Goal: Browse casually: Explore the website without a specific task or goal

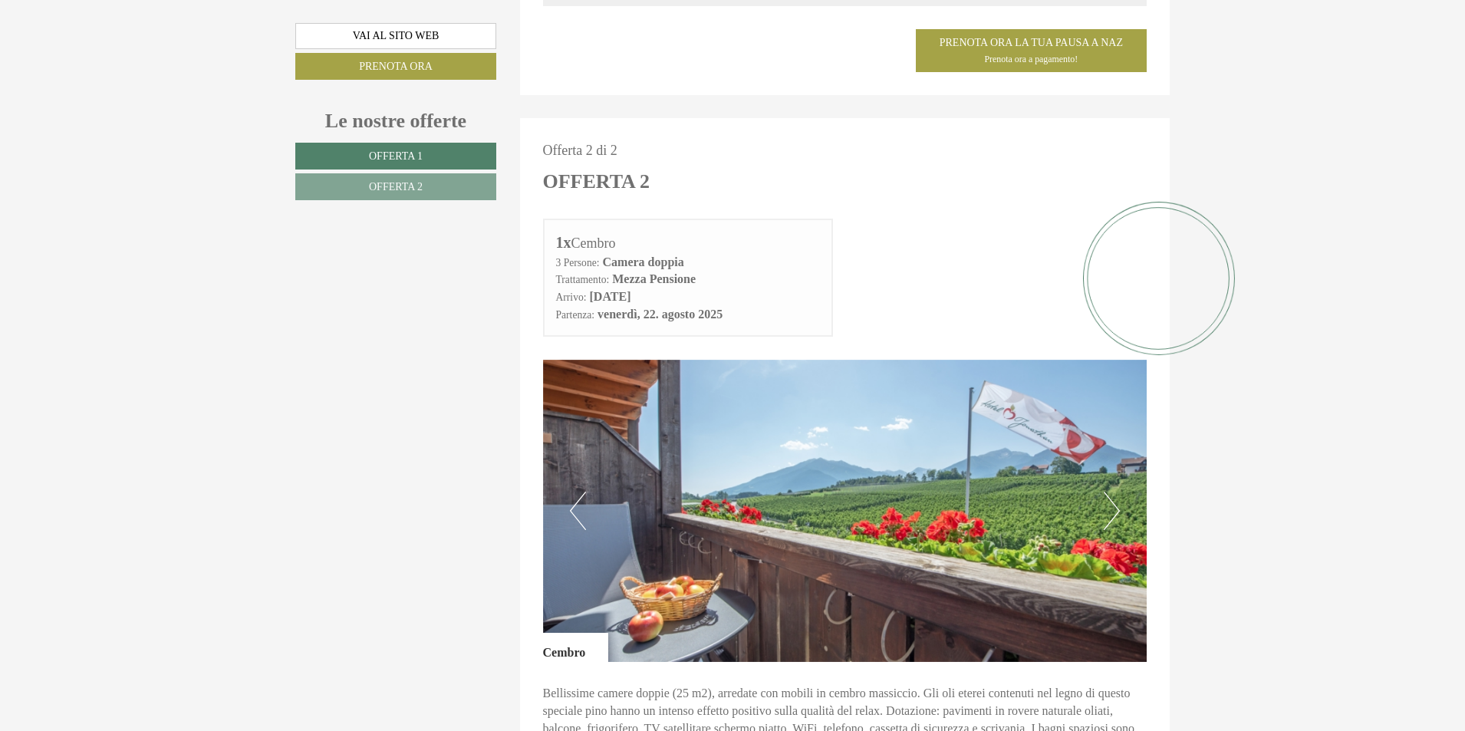
scroll to position [1838, 0]
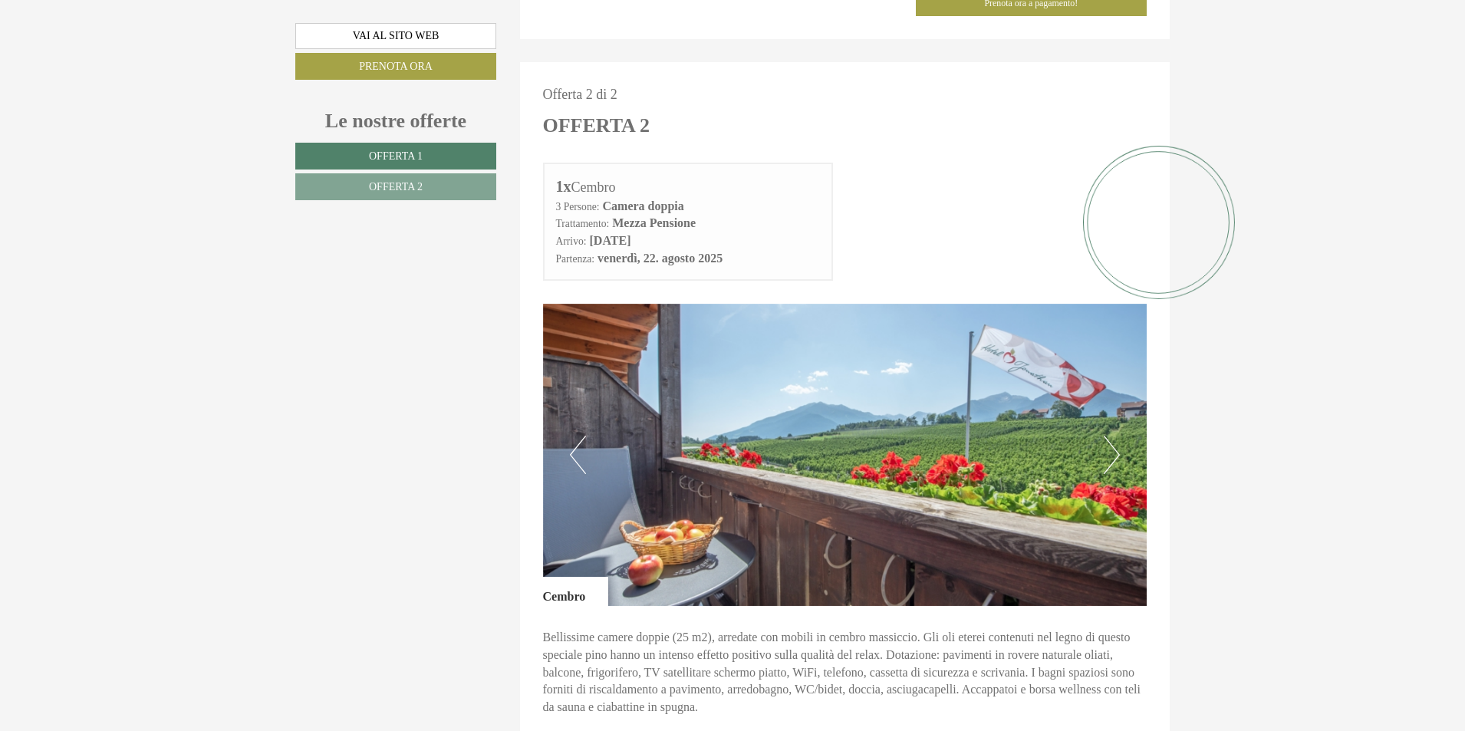
click at [1117, 440] on button "Next" at bounding box center [1112, 455] width 16 height 38
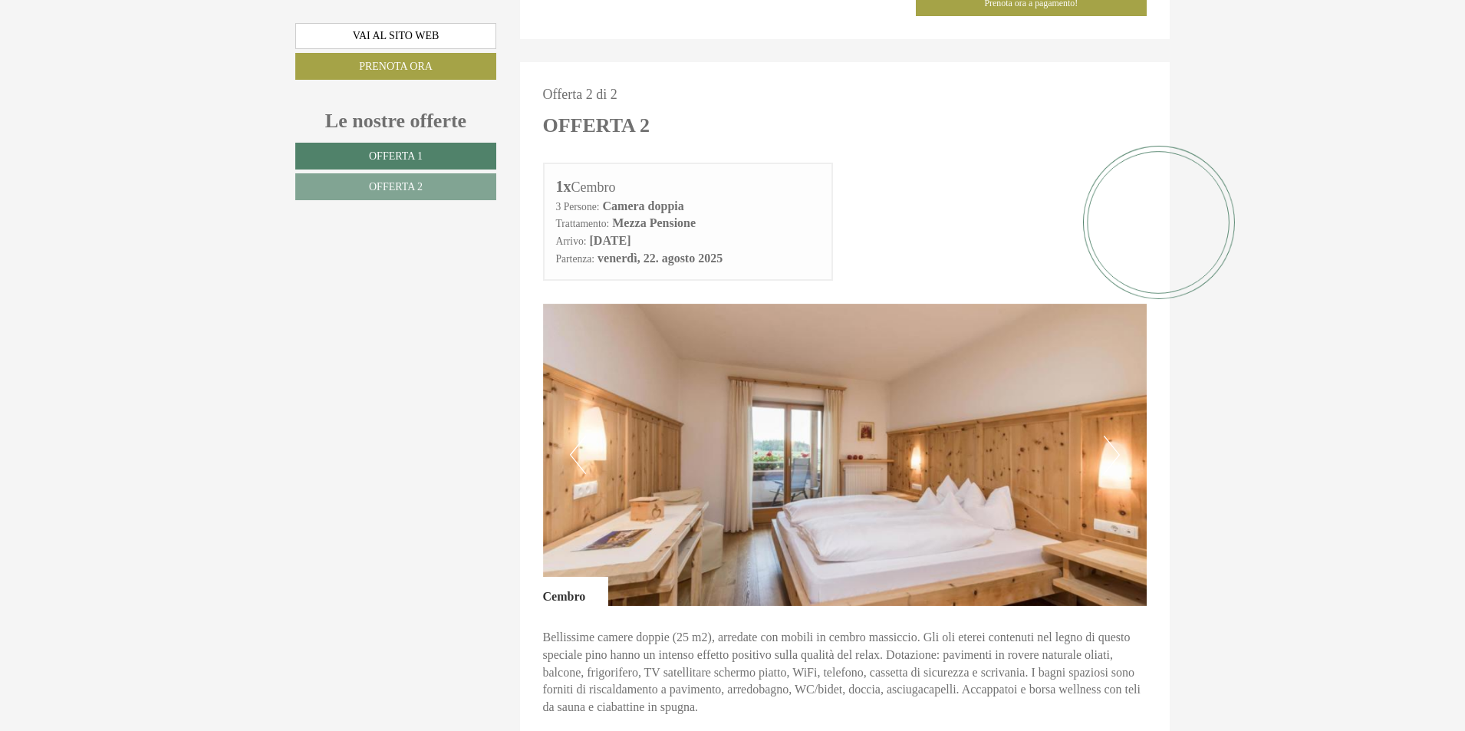
click at [1117, 440] on button "Next" at bounding box center [1112, 455] width 16 height 38
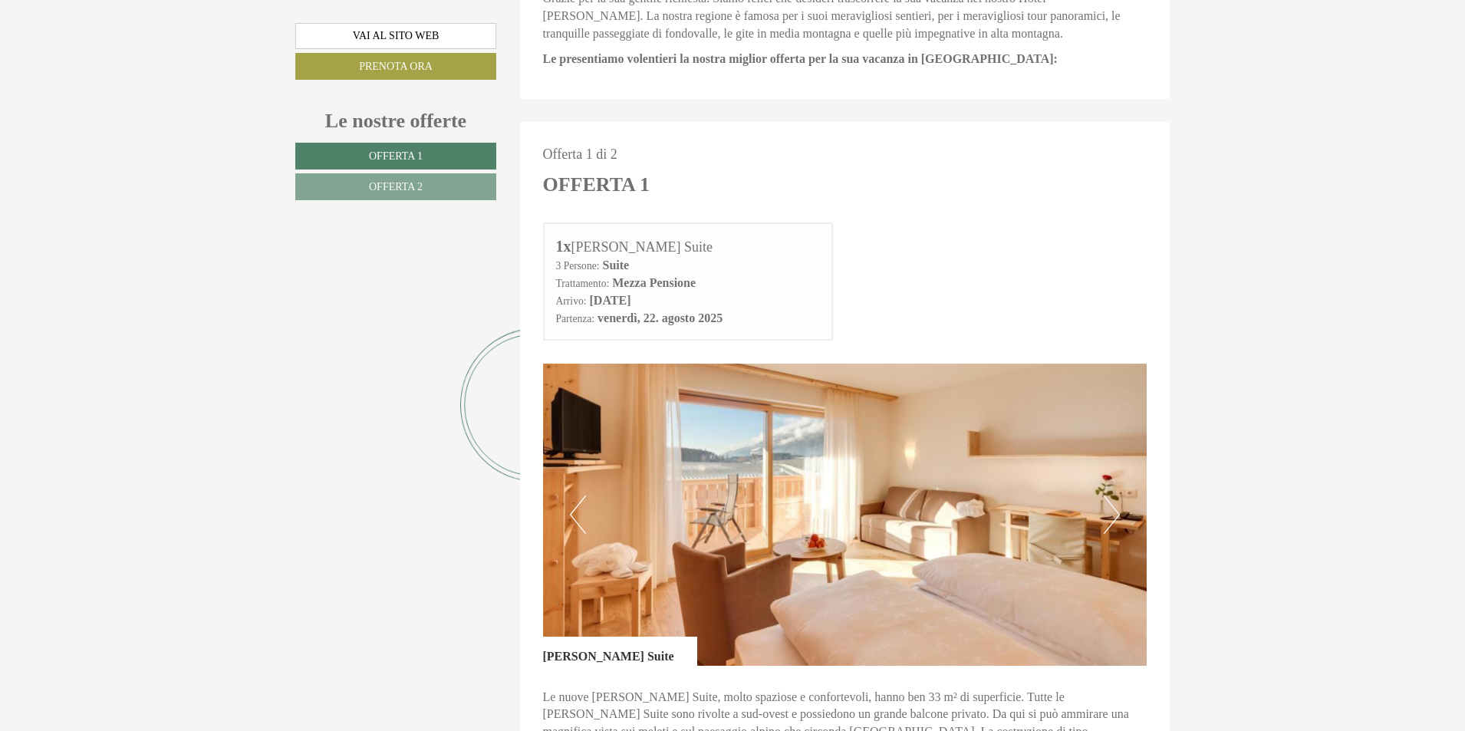
scroll to position [841, 0]
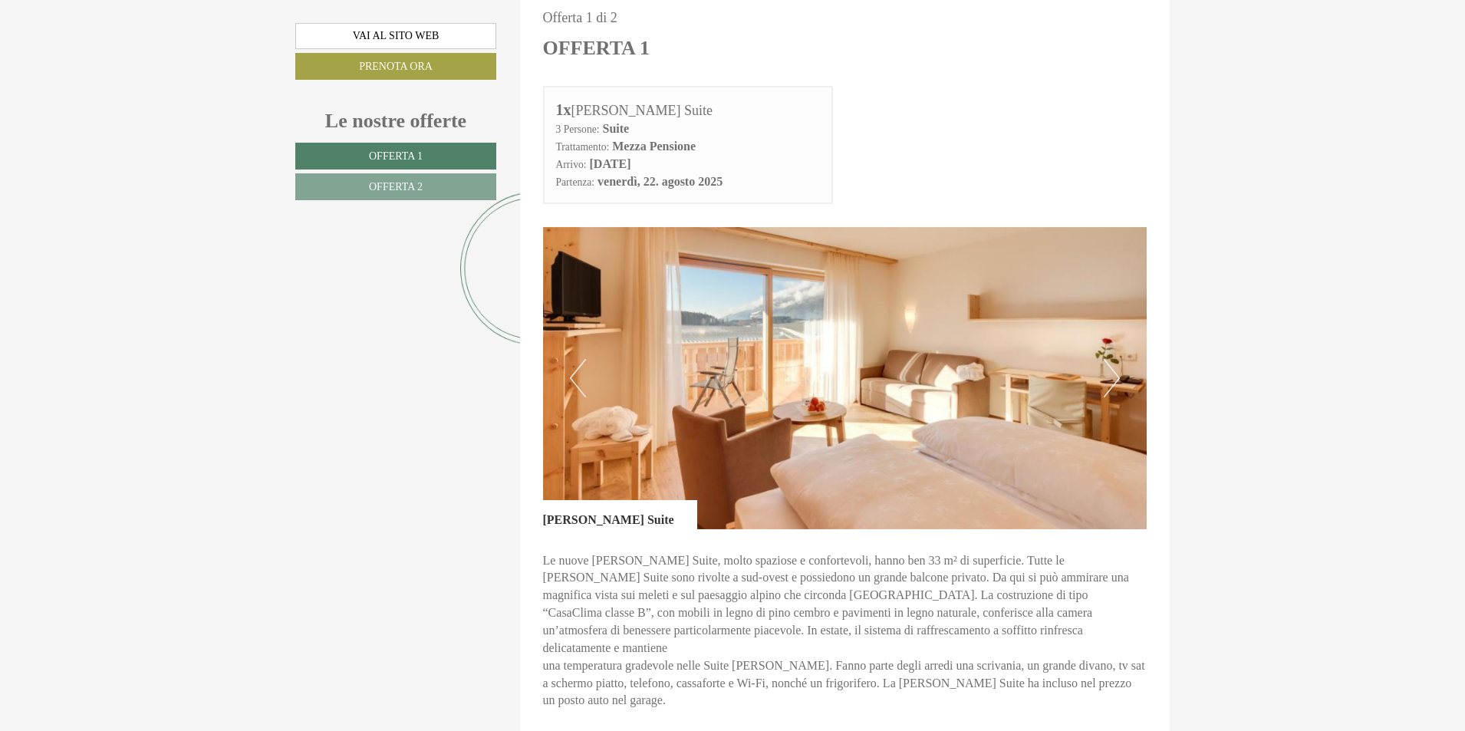
click at [1111, 385] on button "Next" at bounding box center [1112, 378] width 16 height 38
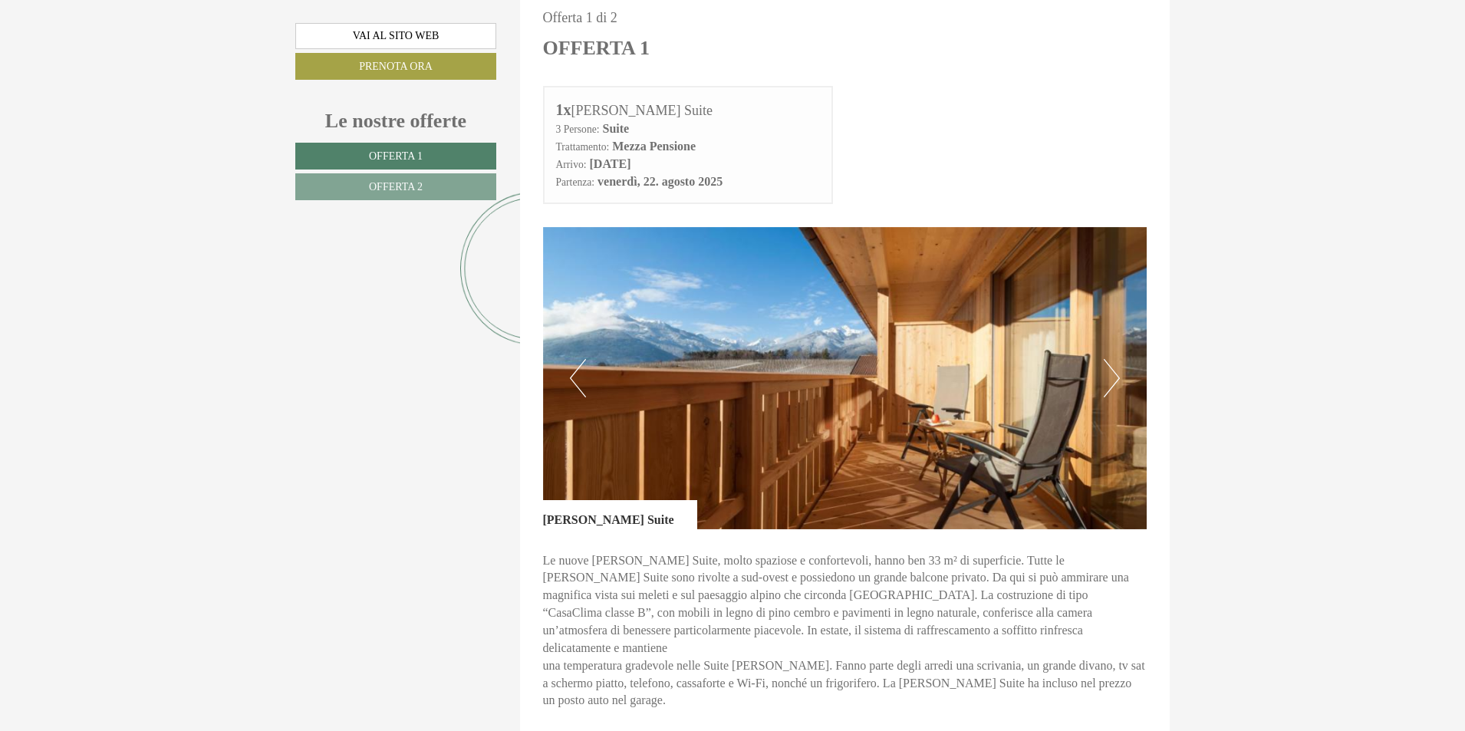
click at [1111, 385] on button "Next" at bounding box center [1112, 378] width 16 height 38
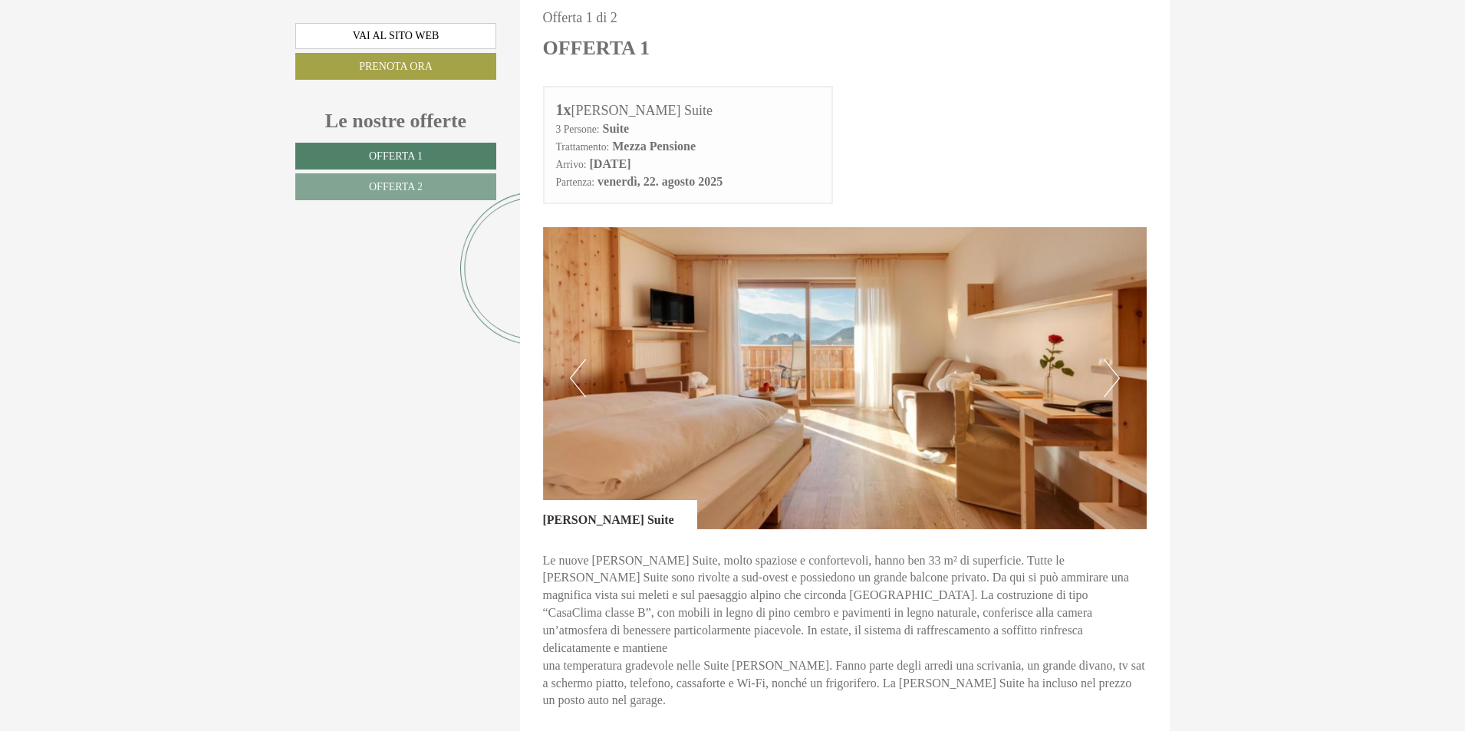
click at [1111, 385] on button "Next" at bounding box center [1112, 378] width 16 height 38
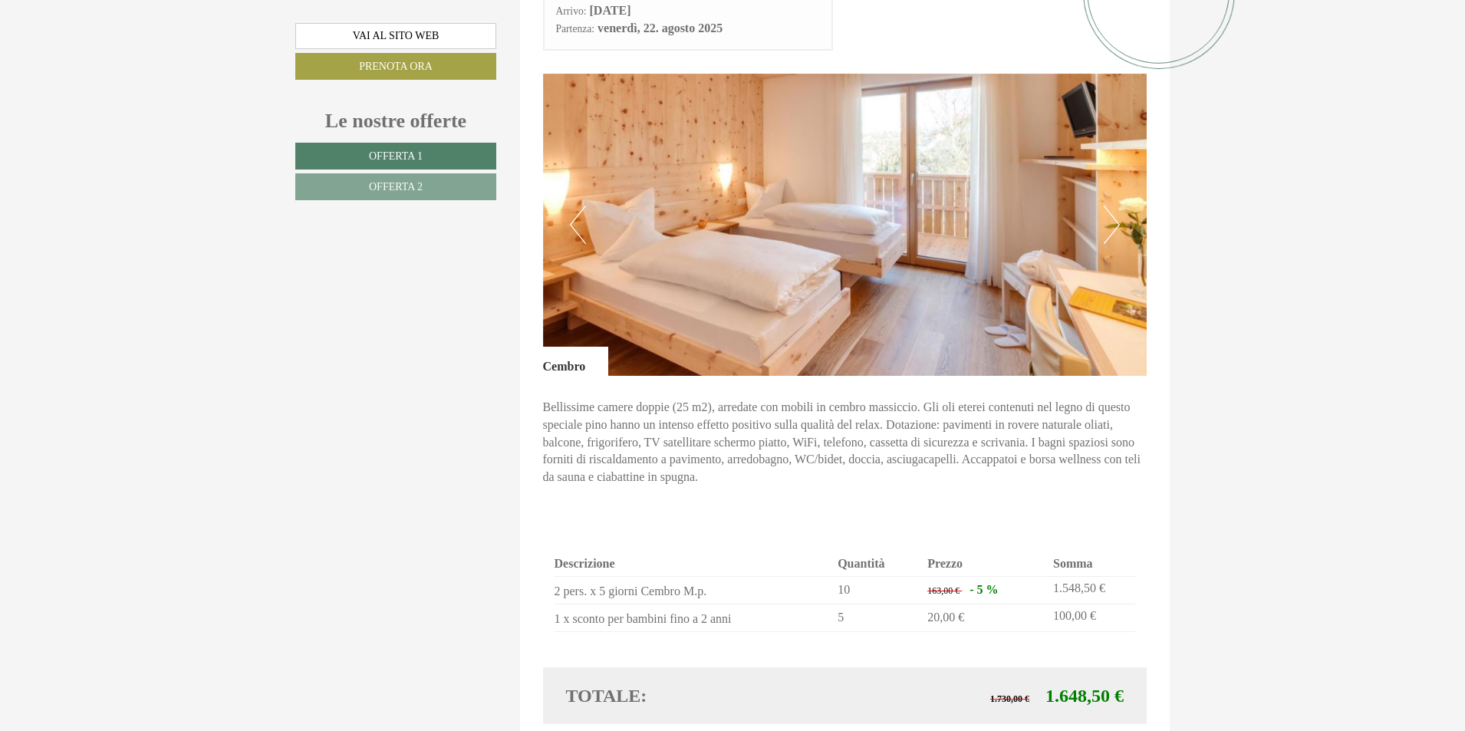
scroll to position [1838, 0]
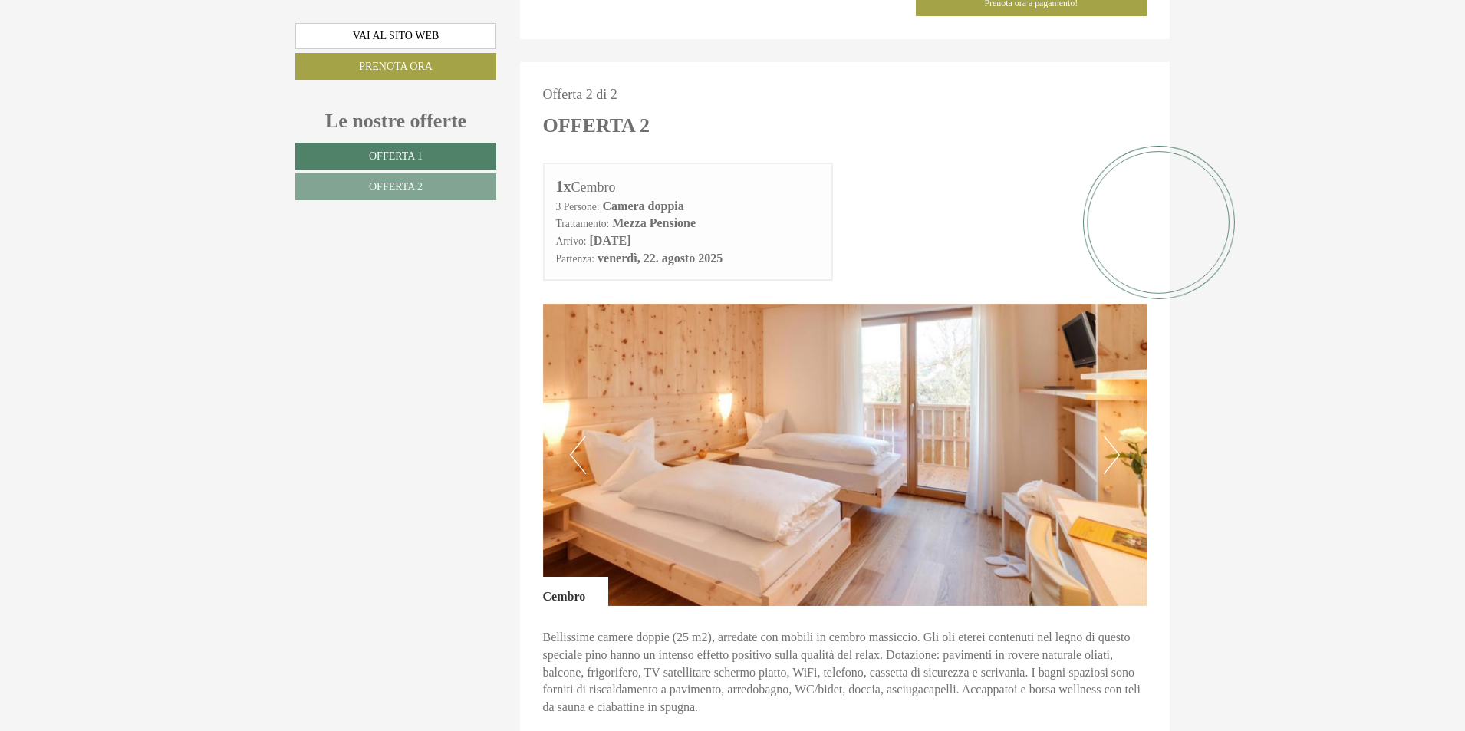
click at [1107, 436] on button "Next" at bounding box center [1112, 455] width 16 height 38
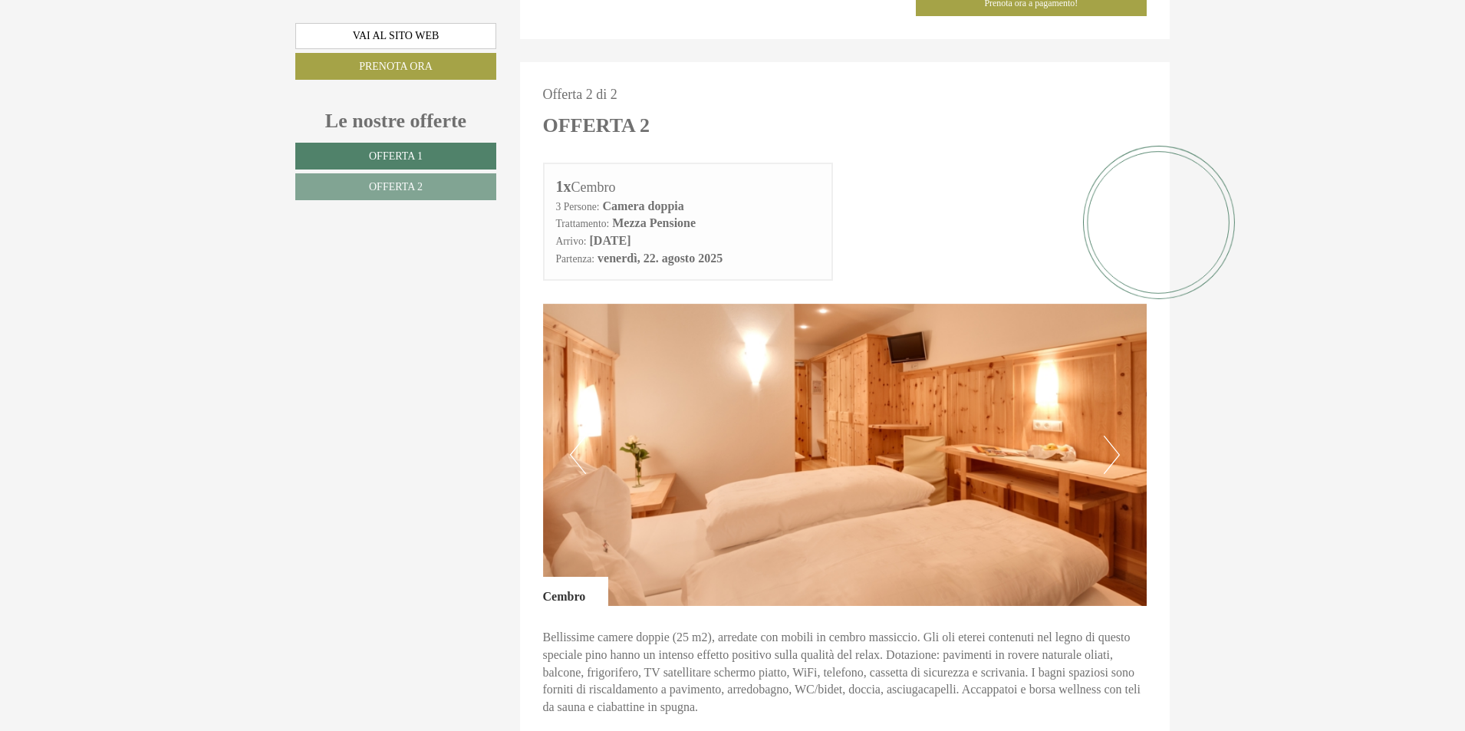
click at [1107, 436] on button "Next" at bounding box center [1112, 455] width 16 height 38
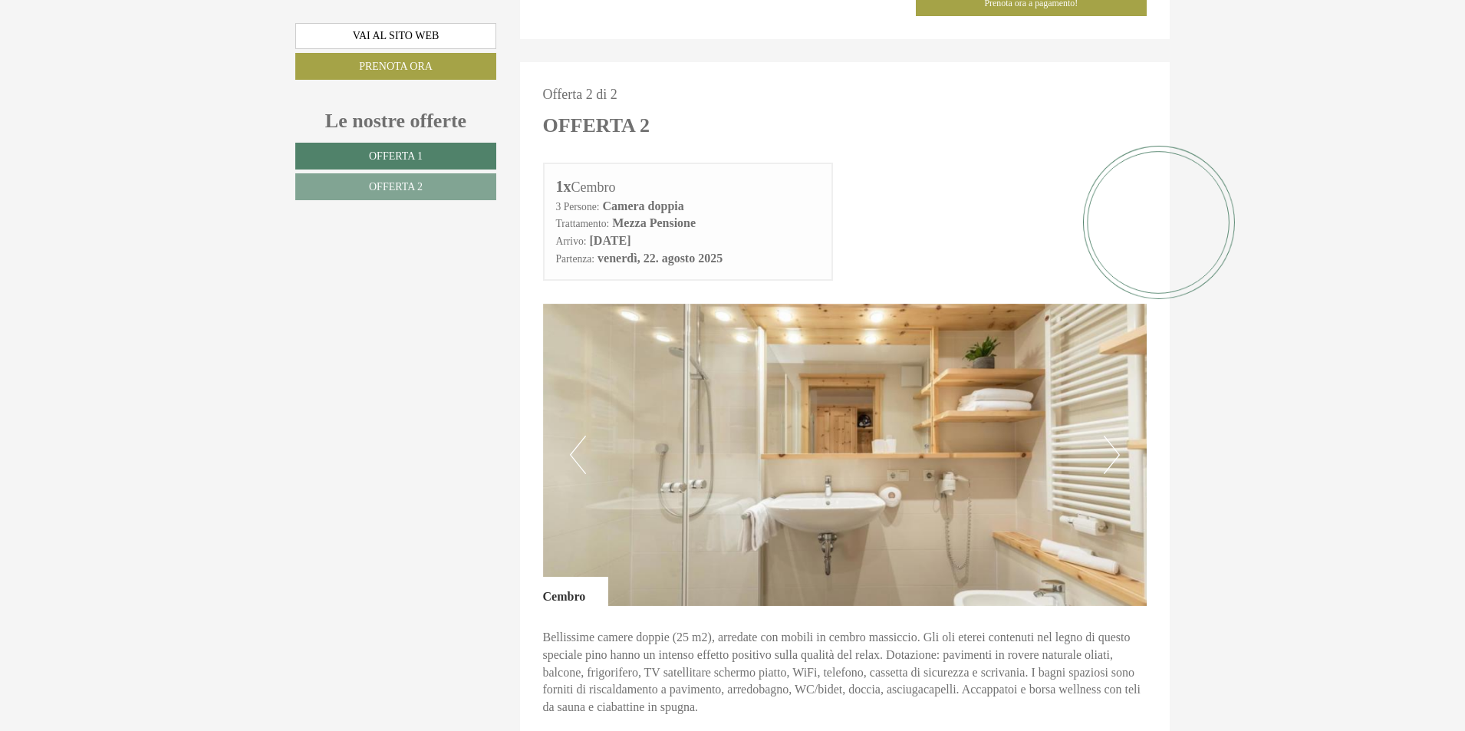
click at [1107, 436] on button "Next" at bounding box center [1112, 455] width 16 height 38
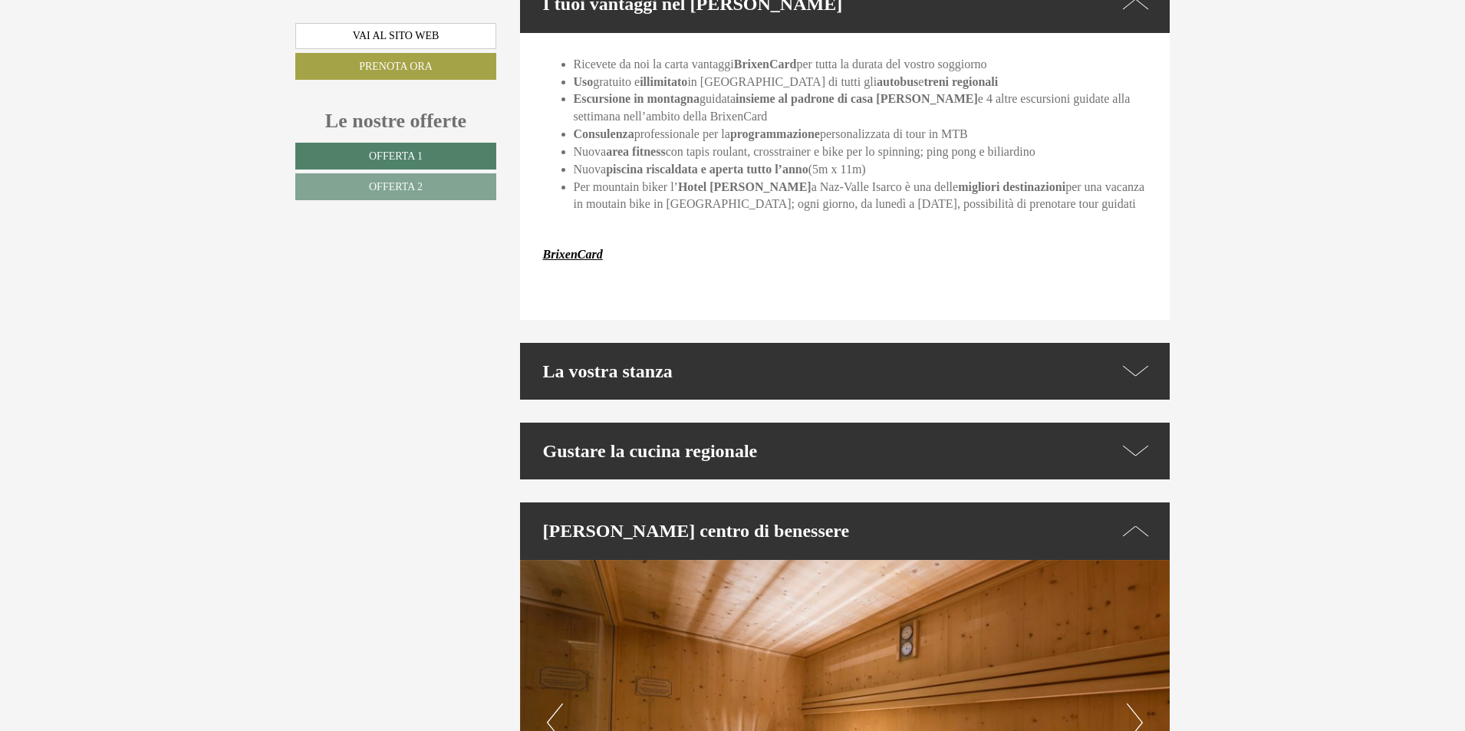
scroll to position [3602, 0]
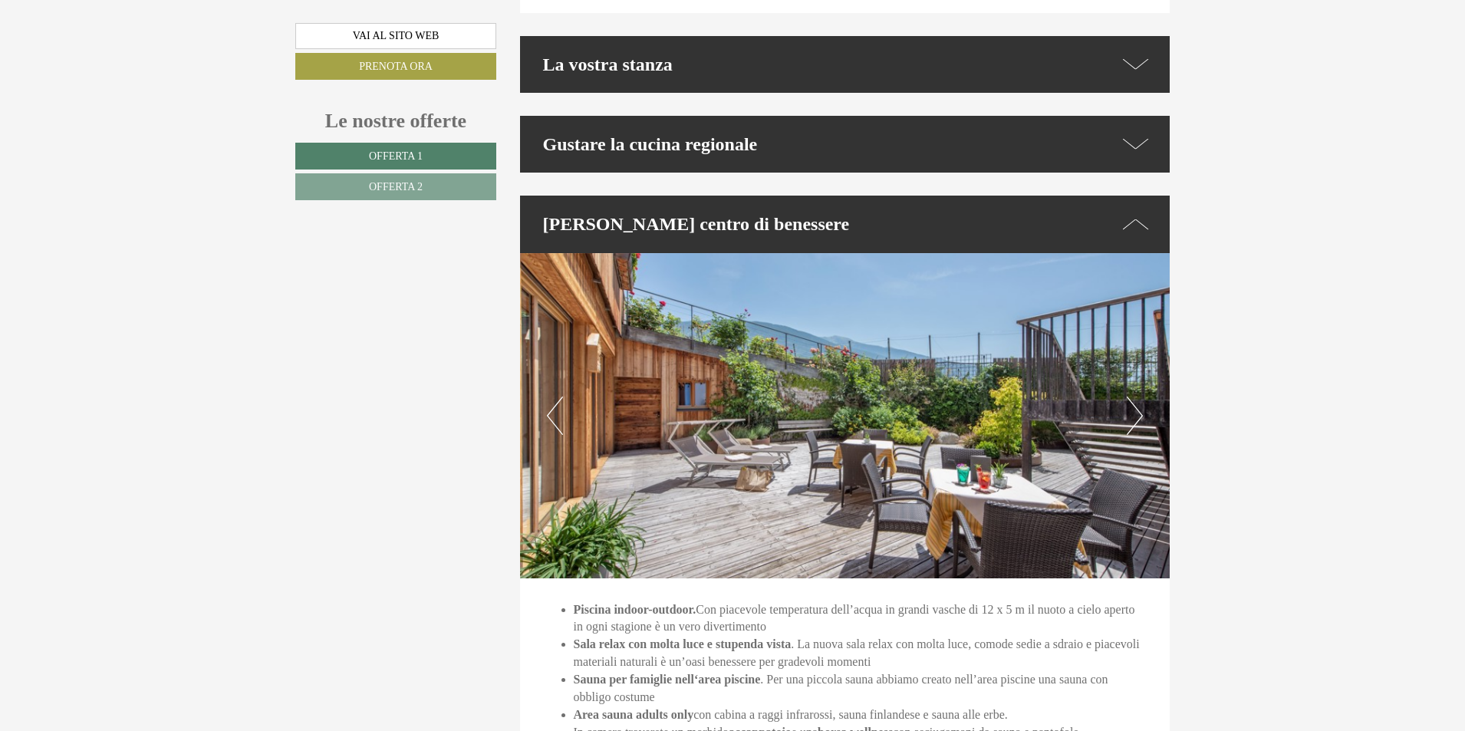
click at [1129, 401] on button "Next" at bounding box center [1135, 416] width 16 height 38
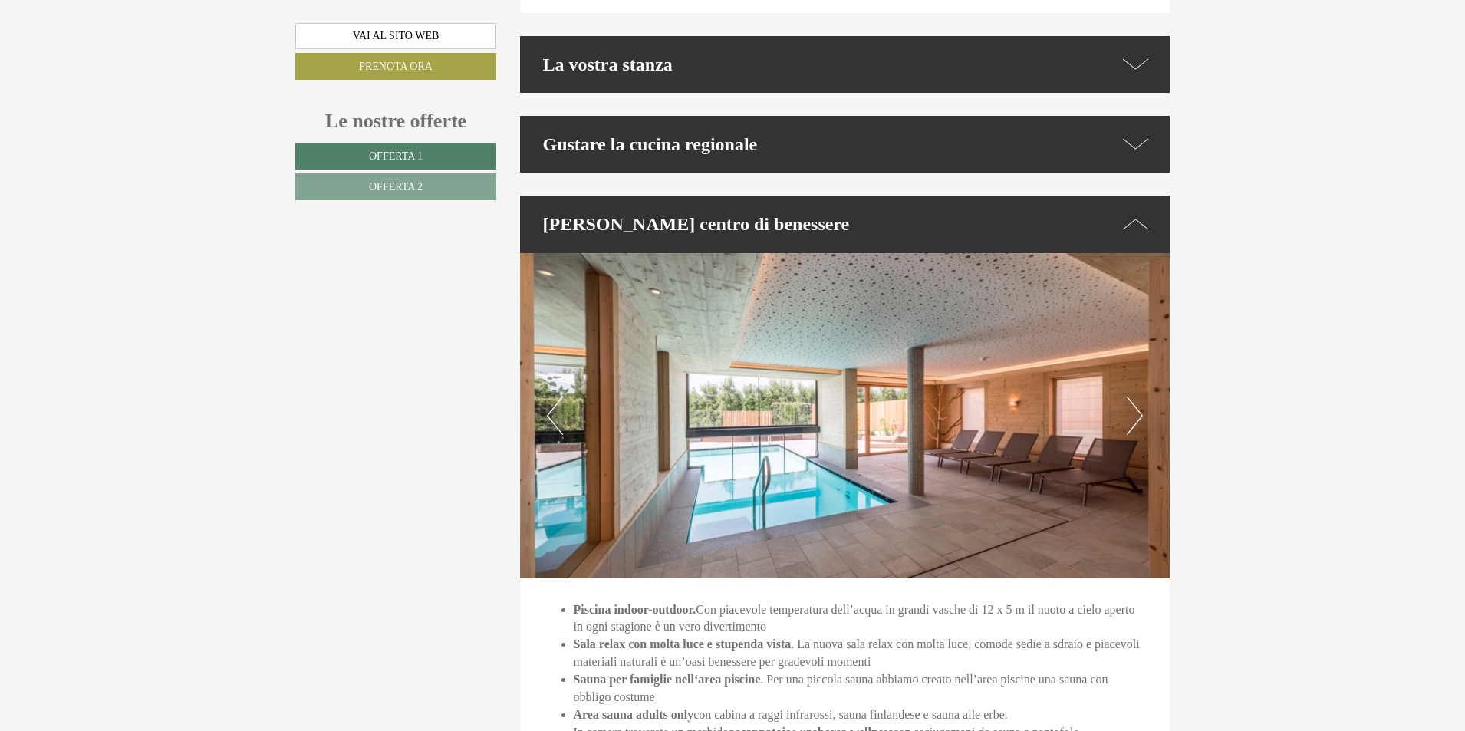
click at [1129, 401] on button "Next" at bounding box center [1135, 416] width 16 height 38
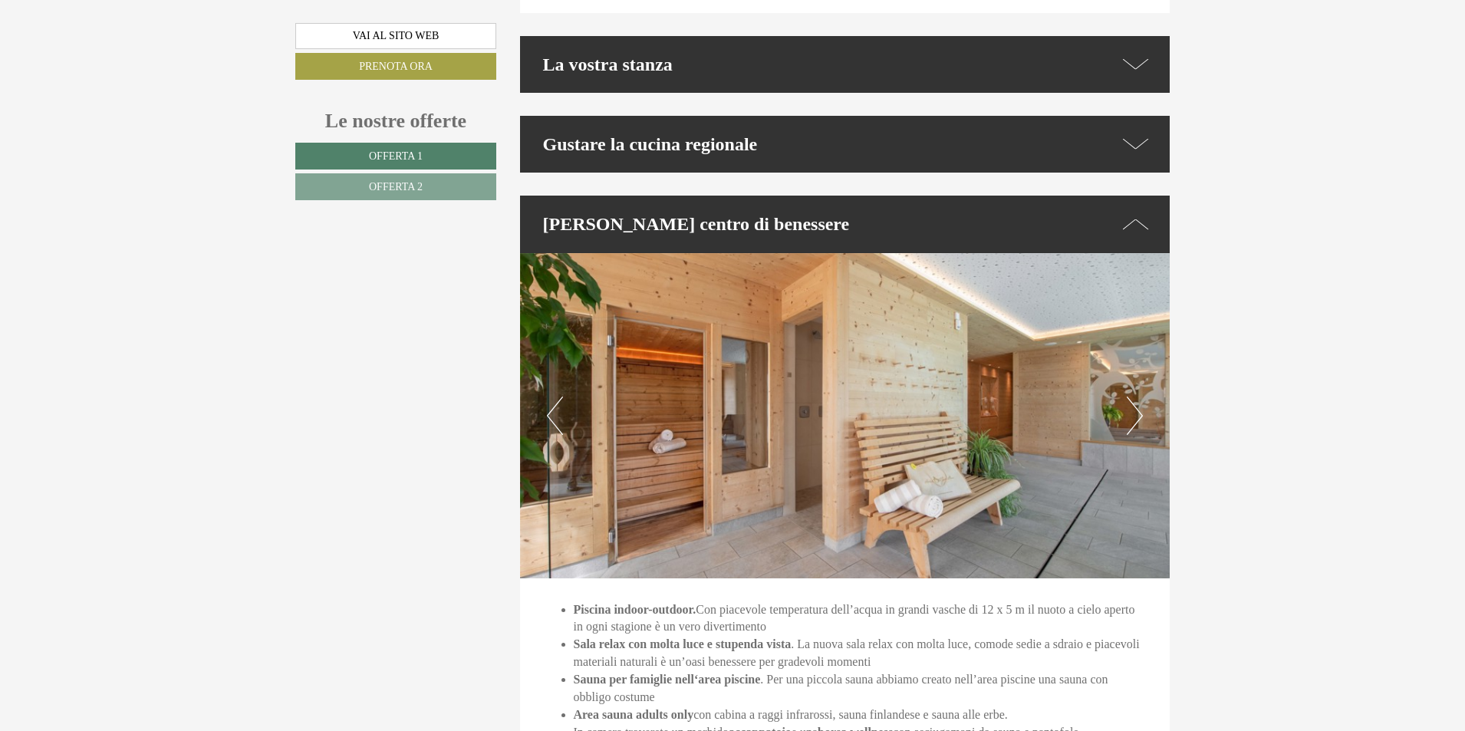
click at [1129, 401] on button "Next" at bounding box center [1135, 416] width 16 height 38
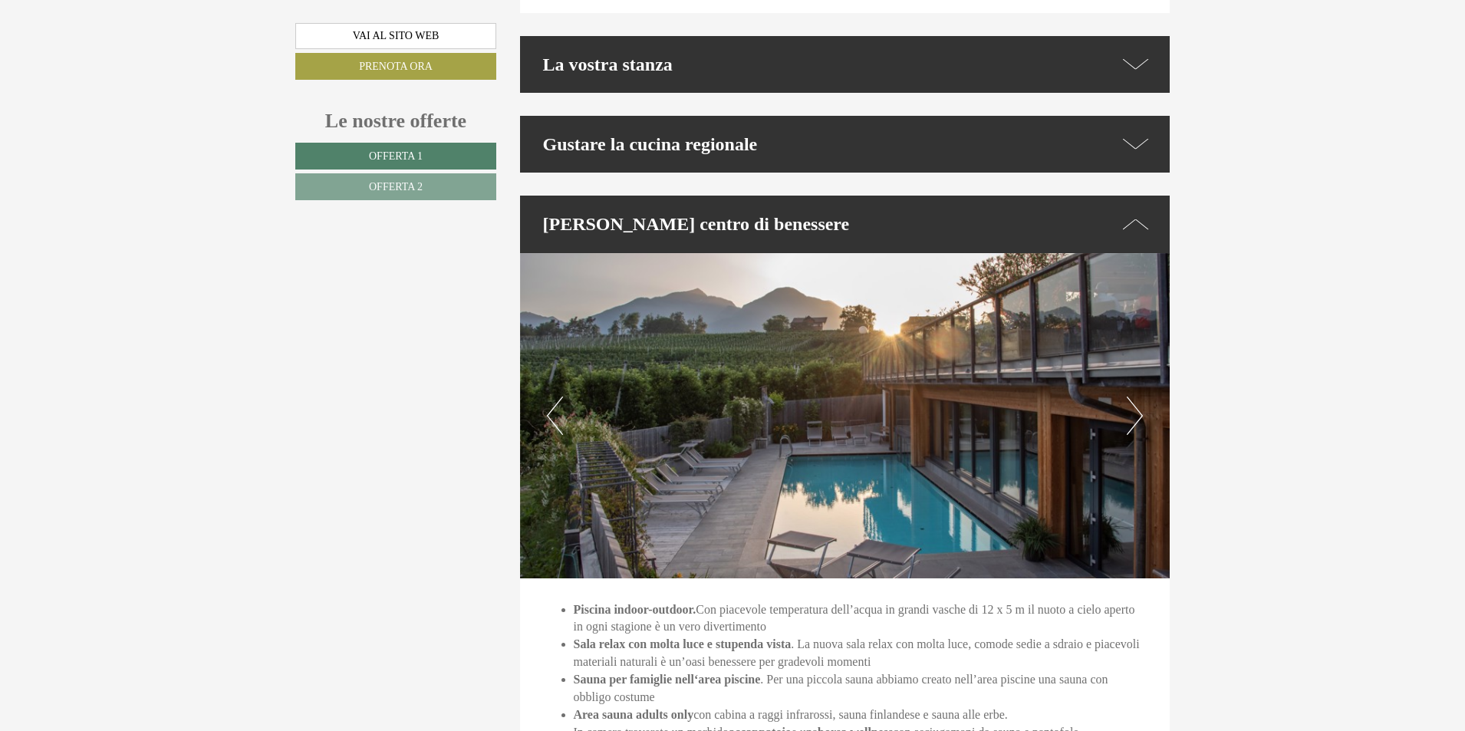
click at [1129, 401] on button "Next" at bounding box center [1135, 416] width 16 height 38
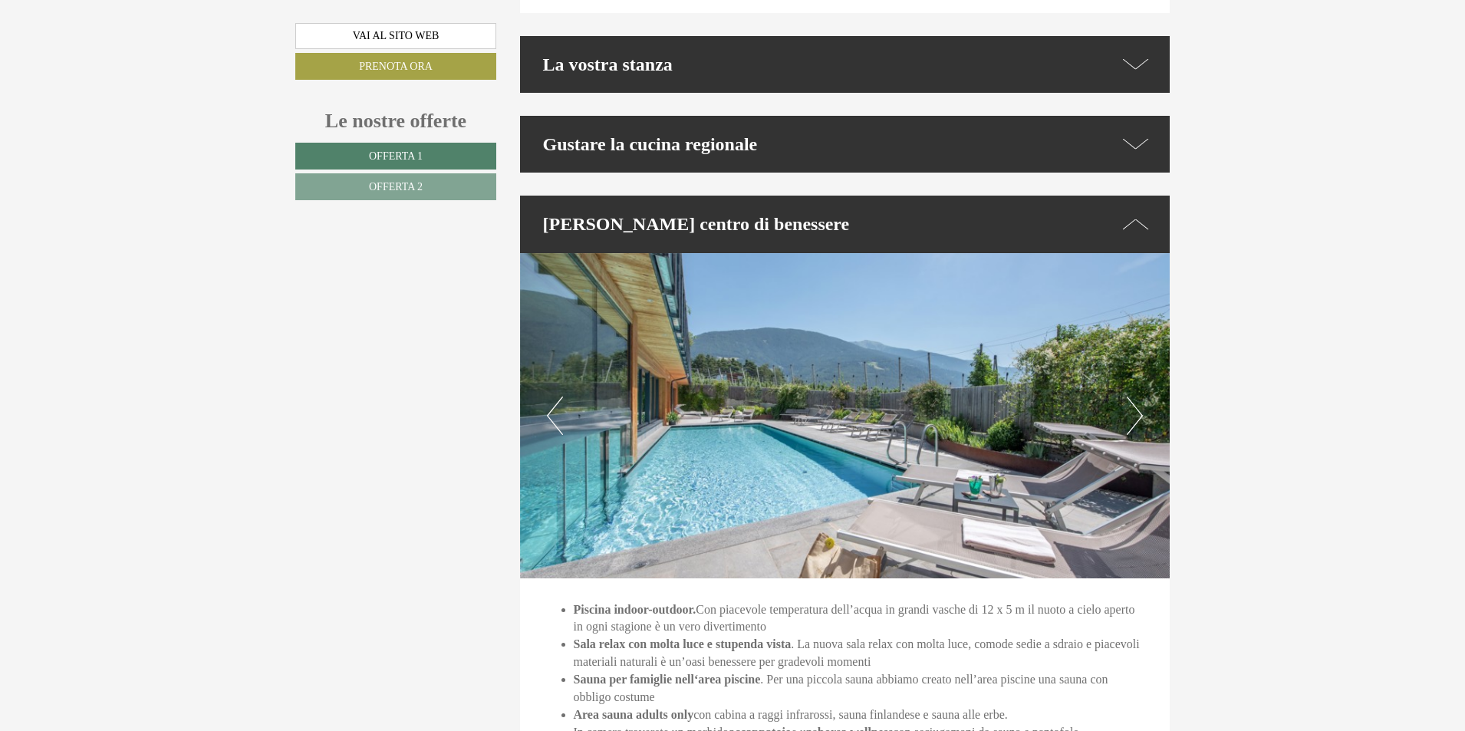
click at [1129, 401] on button "Next" at bounding box center [1135, 416] width 16 height 38
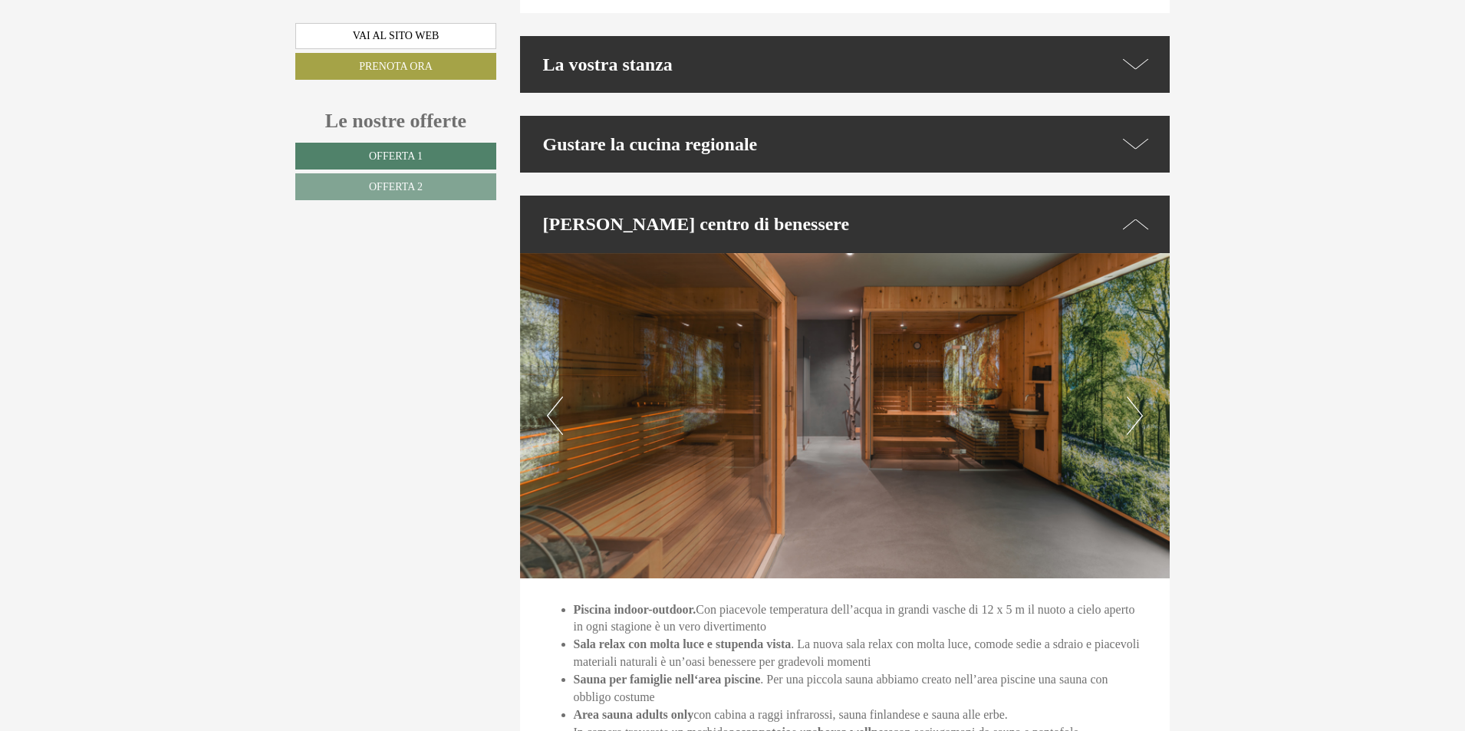
click at [1129, 401] on button "Next" at bounding box center [1135, 416] width 16 height 38
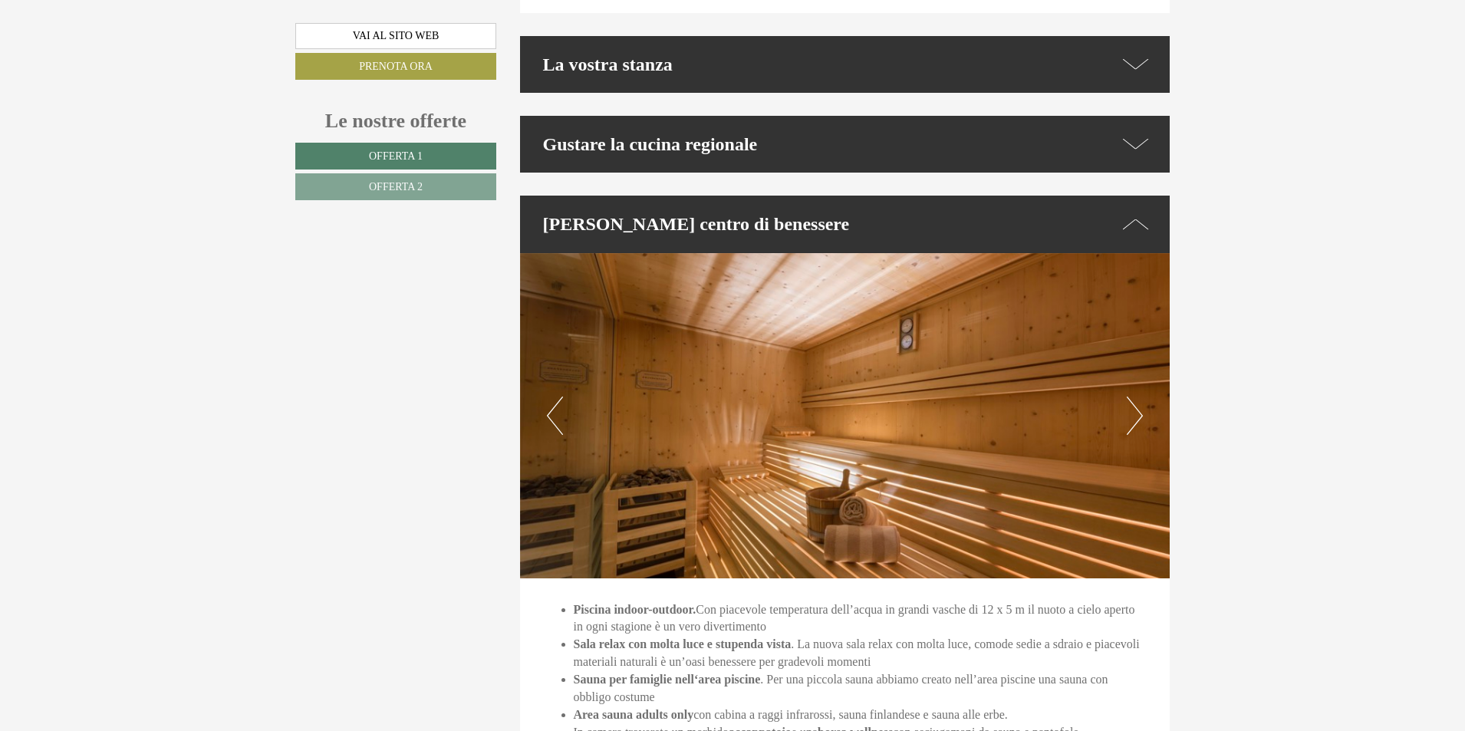
click at [1129, 401] on button "Next" at bounding box center [1135, 416] width 16 height 38
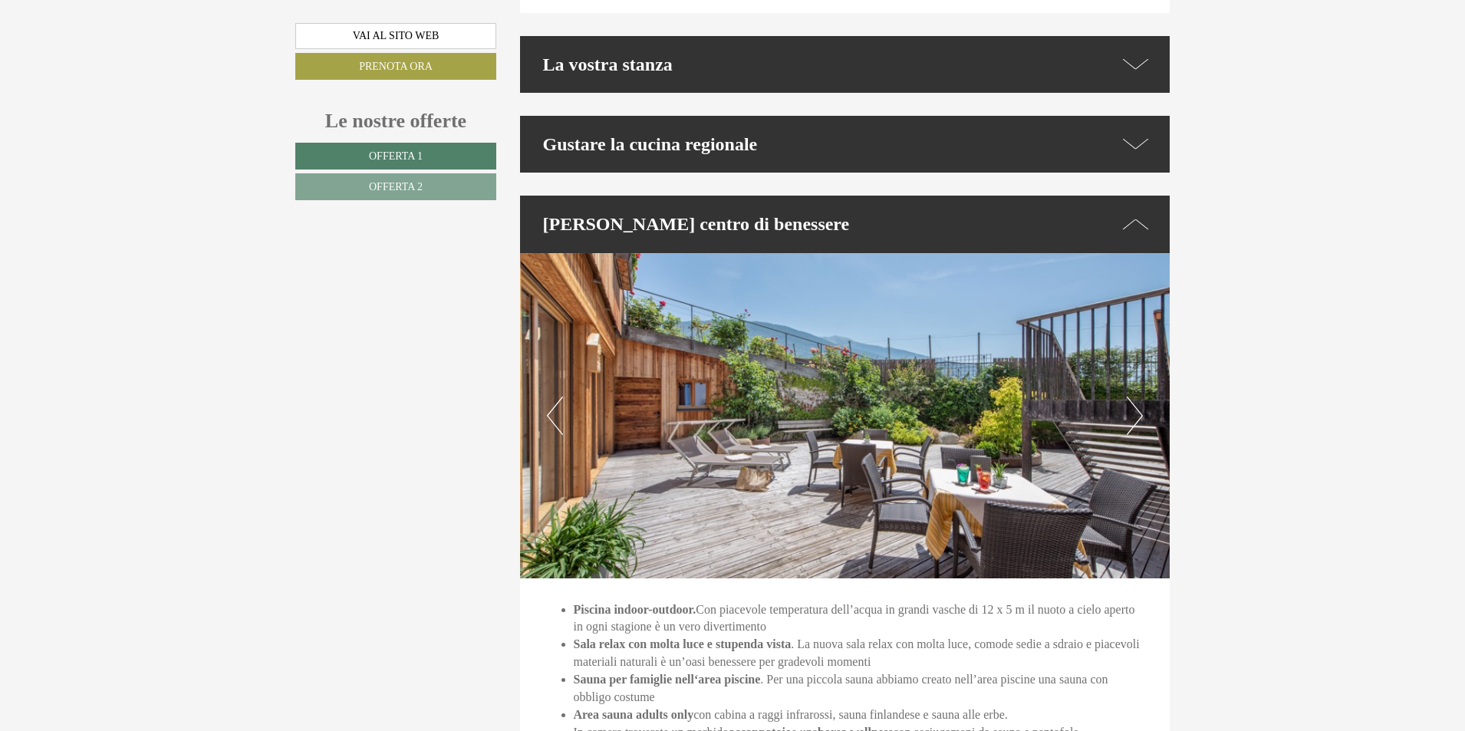
click at [1129, 401] on button "Next" at bounding box center [1135, 416] width 16 height 38
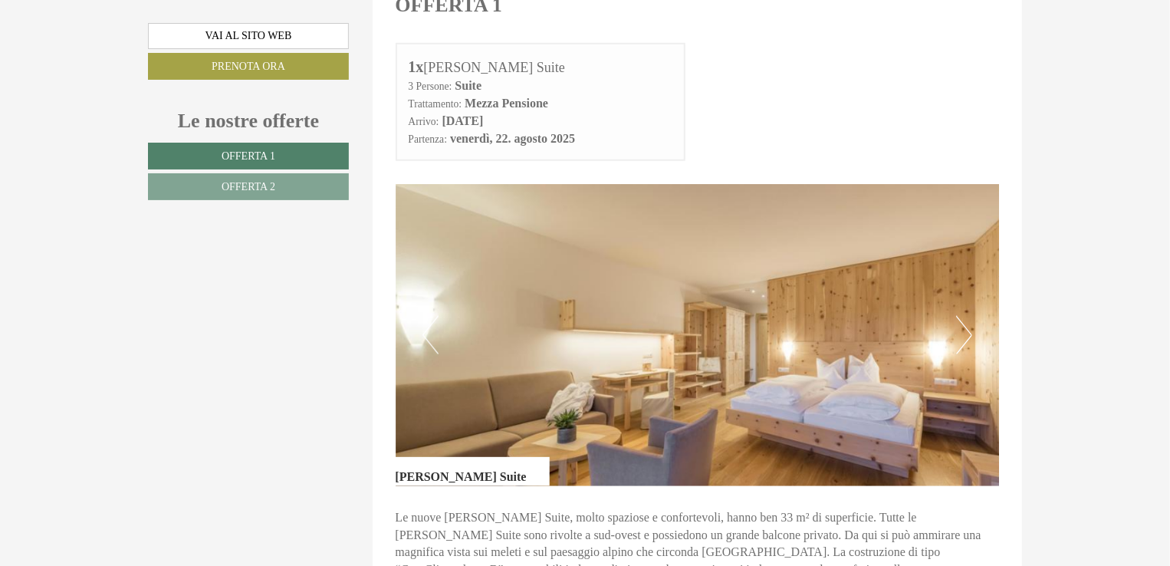
scroll to position [767, 0]
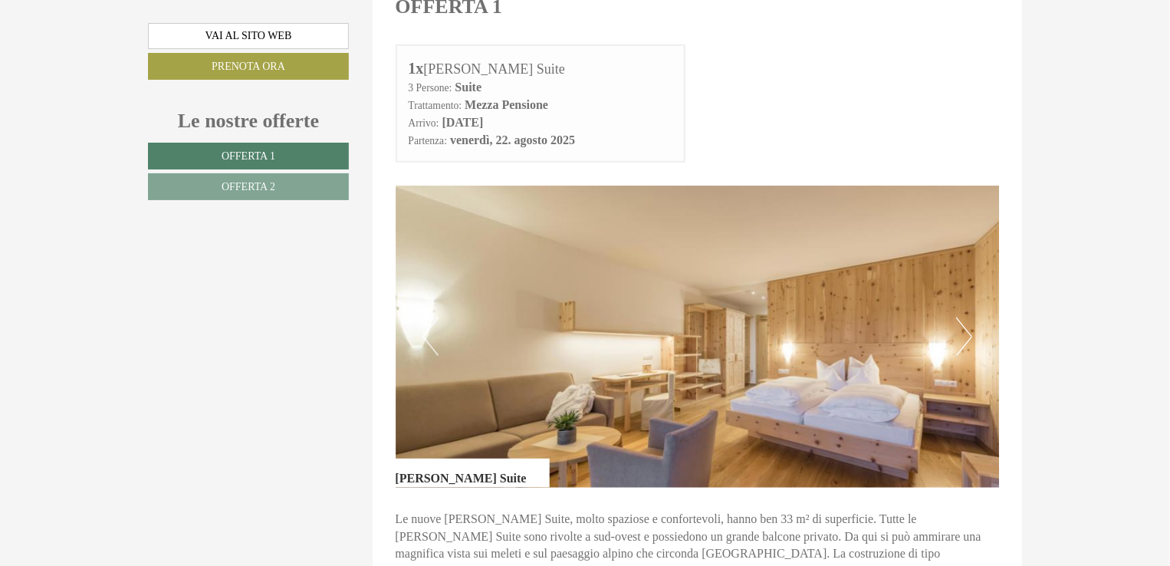
click at [971, 331] on button "Next" at bounding box center [964, 337] width 16 height 38
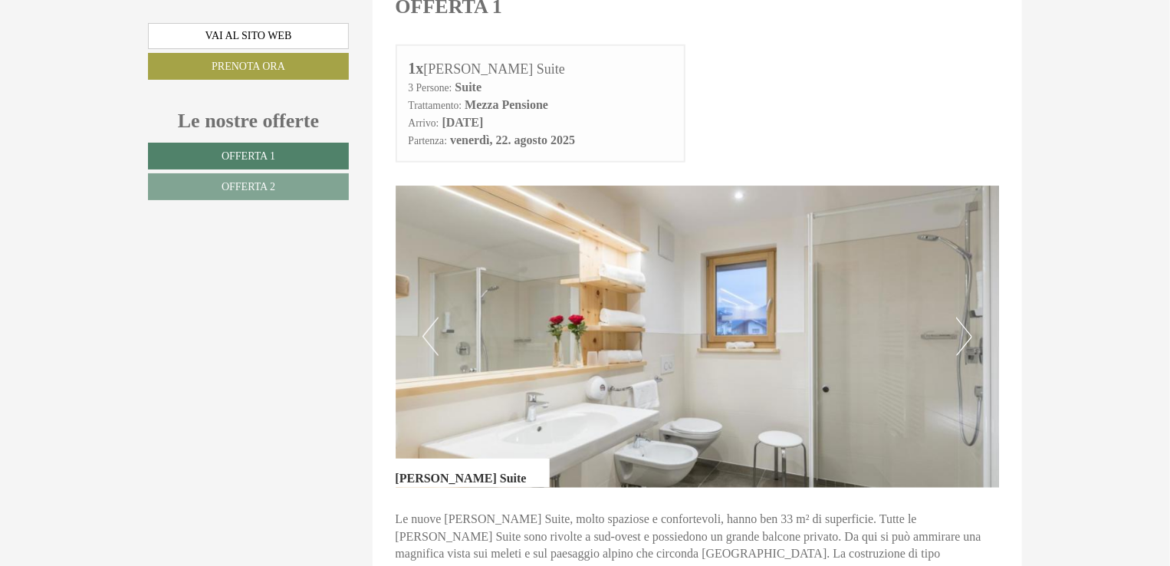
click at [971, 331] on button "Next" at bounding box center [964, 337] width 16 height 38
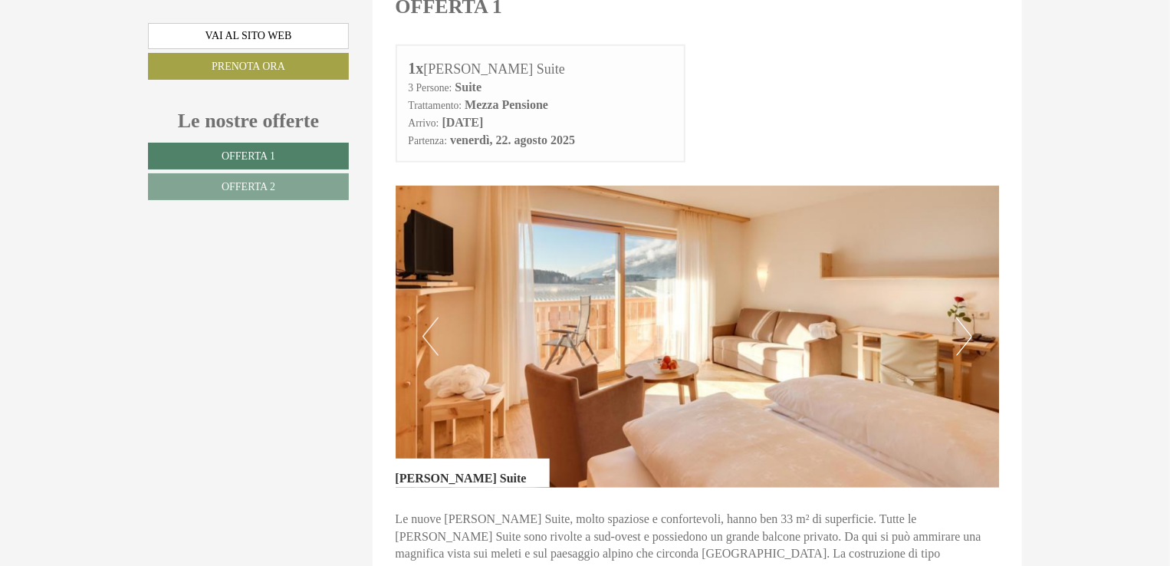
click at [971, 331] on button "Next" at bounding box center [964, 337] width 16 height 38
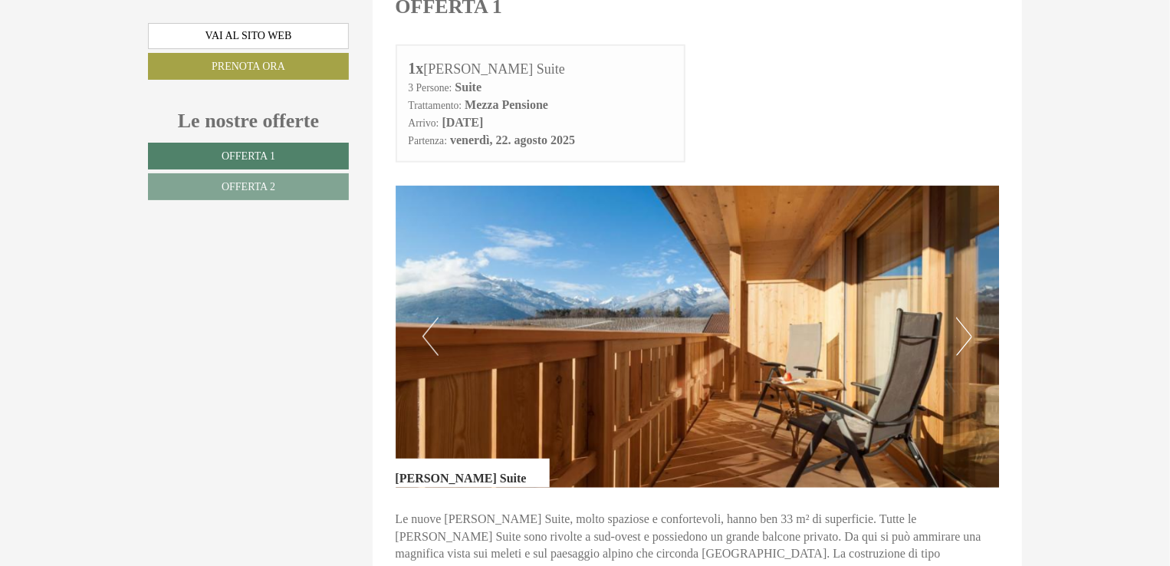
click at [971, 331] on button "Next" at bounding box center [964, 337] width 16 height 38
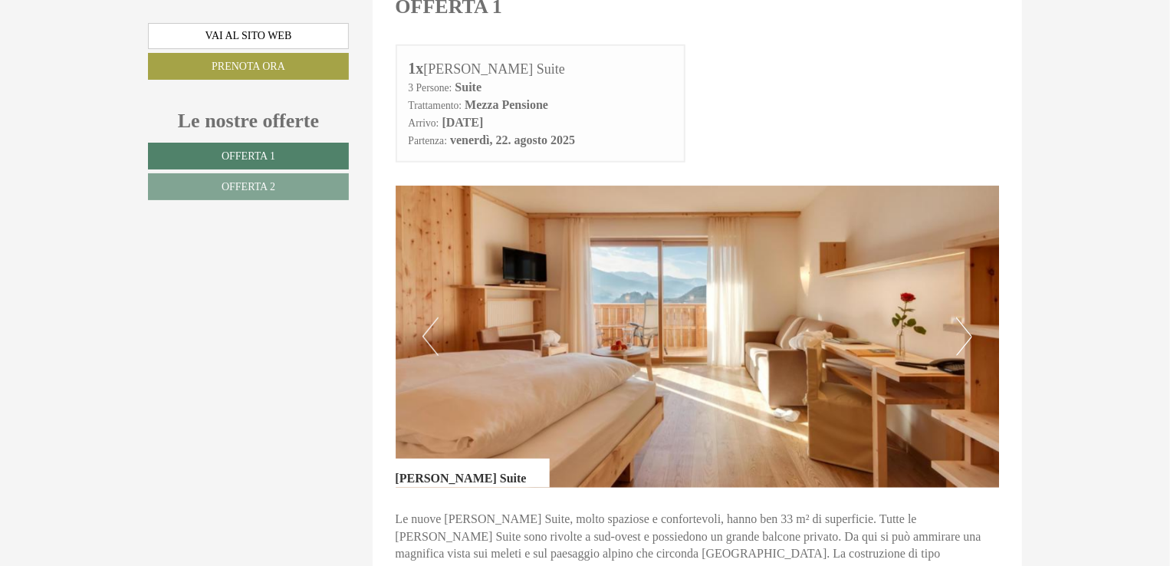
click at [971, 331] on button "Next" at bounding box center [964, 337] width 16 height 38
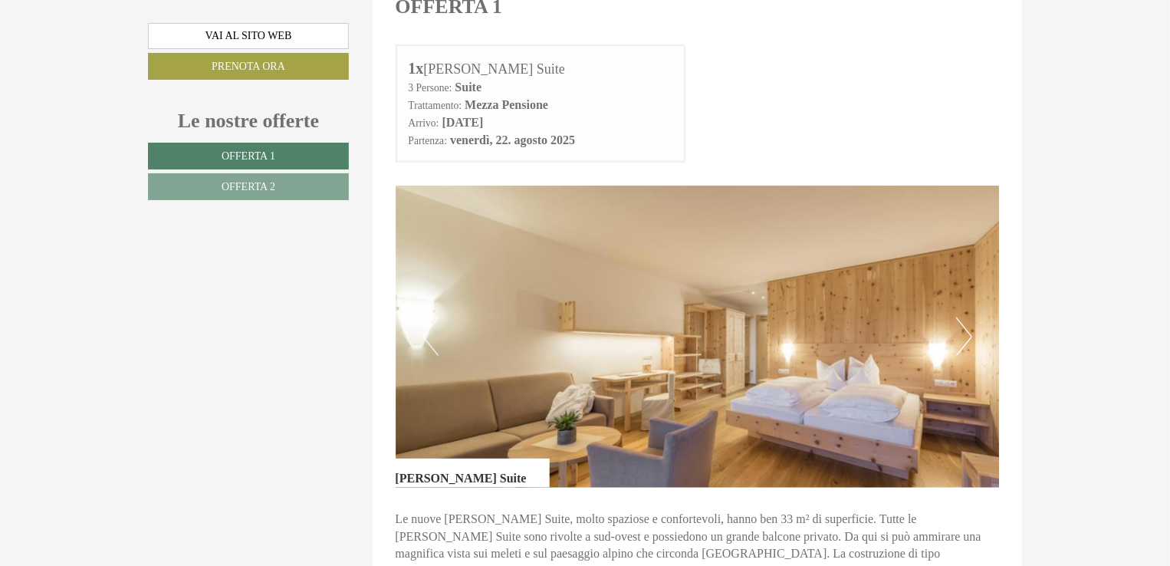
click at [971, 331] on button "Next" at bounding box center [964, 337] width 16 height 38
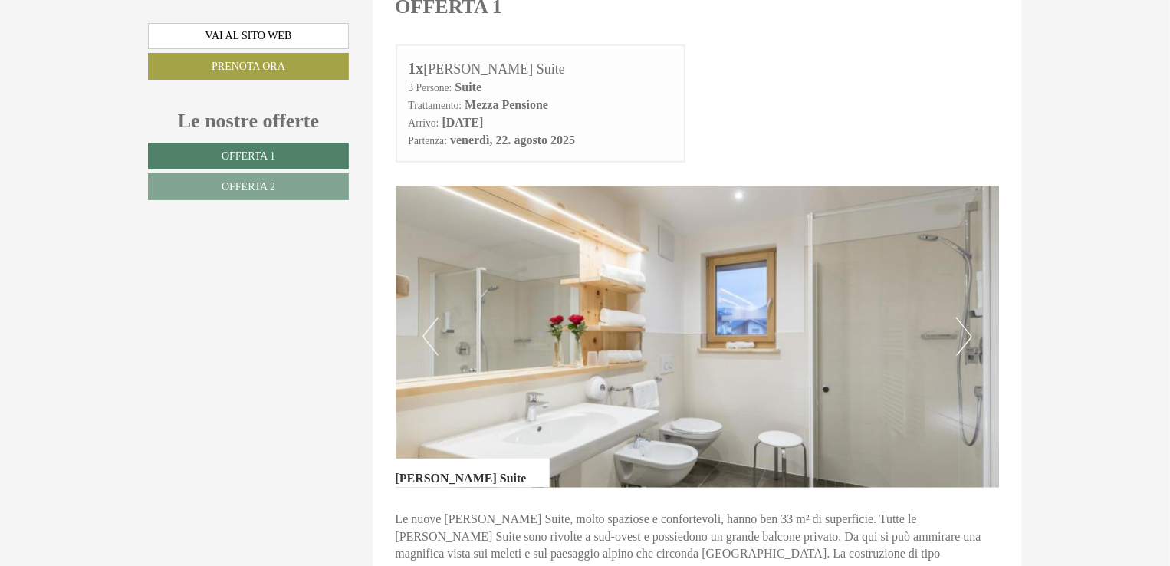
click at [971, 331] on button "Next" at bounding box center [964, 337] width 16 height 38
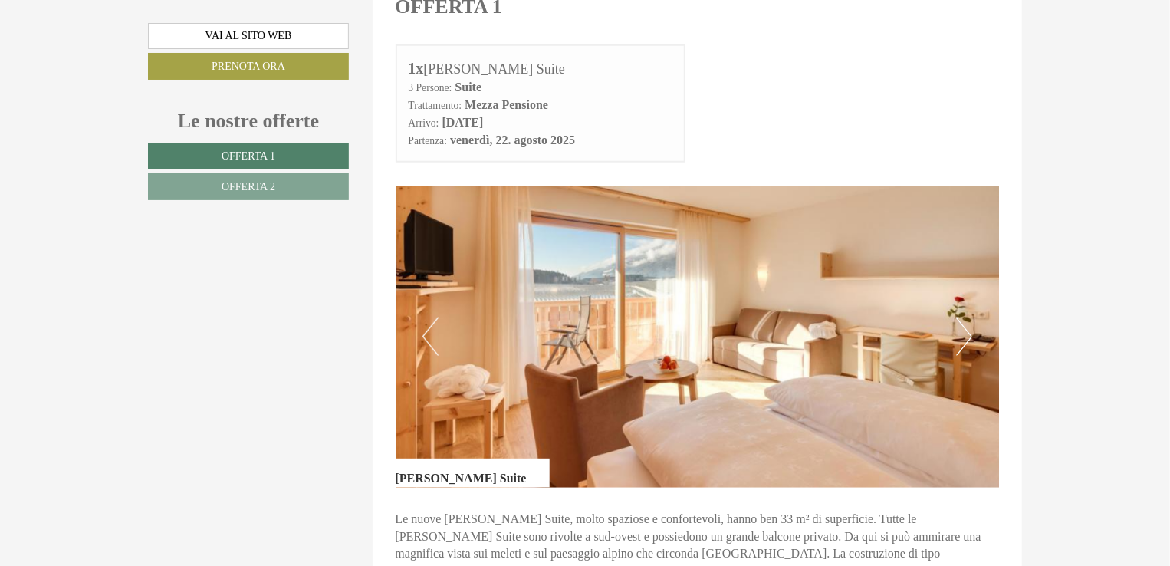
click at [971, 331] on button "Next" at bounding box center [964, 337] width 16 height 38
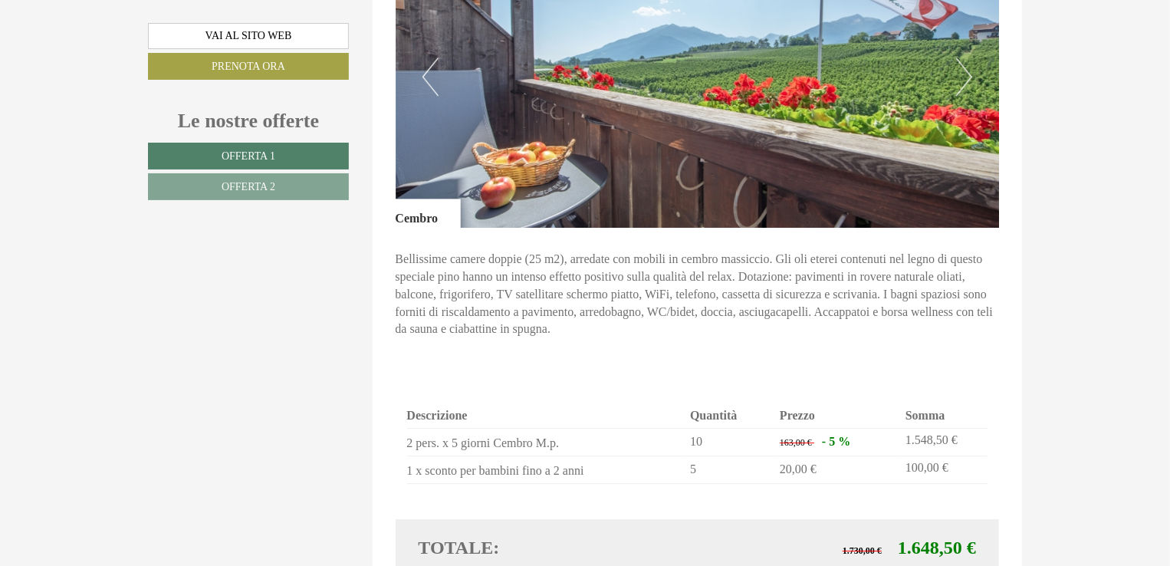
scroll to position [1917, 0]
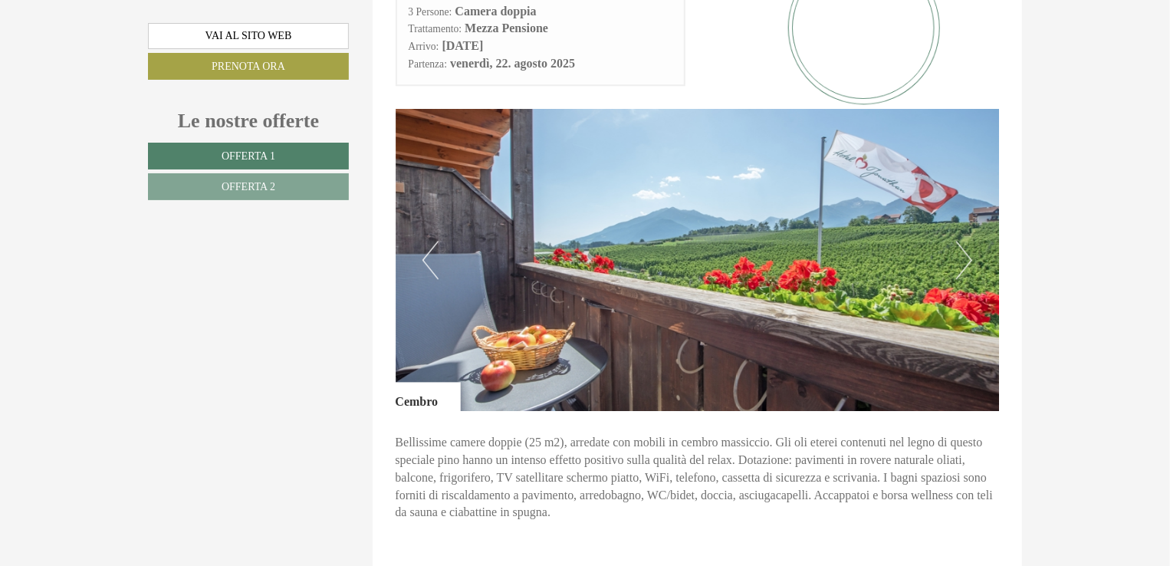
click at [972, 241] on button "Next" at bounding box center [964, 260] width 16 height 38
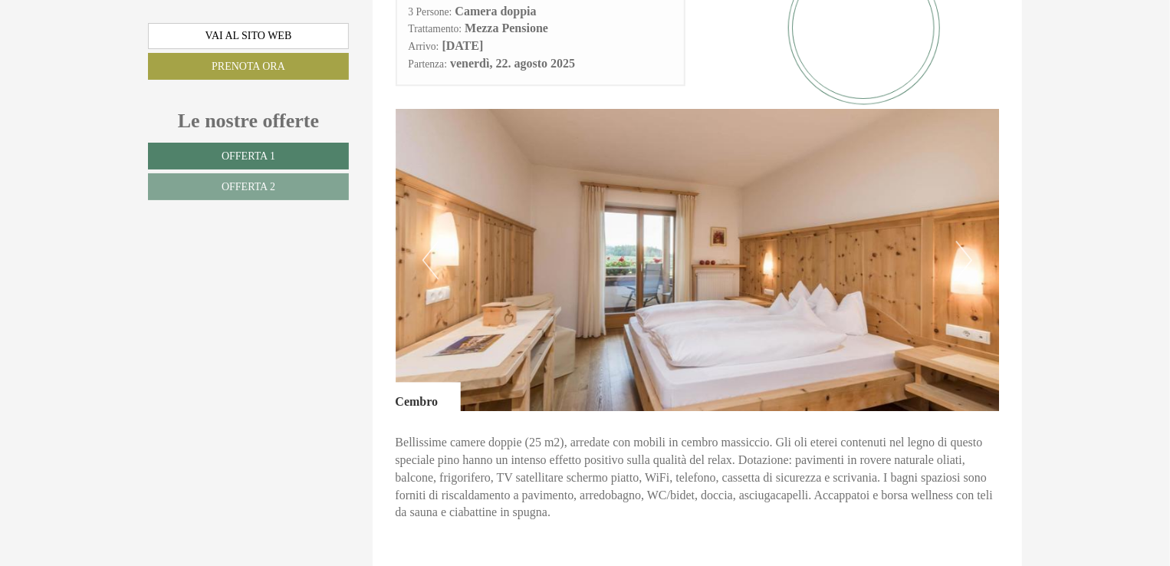
click at [972, 241] on button "Next" at bounding box center [964, 260] width 16 height 38
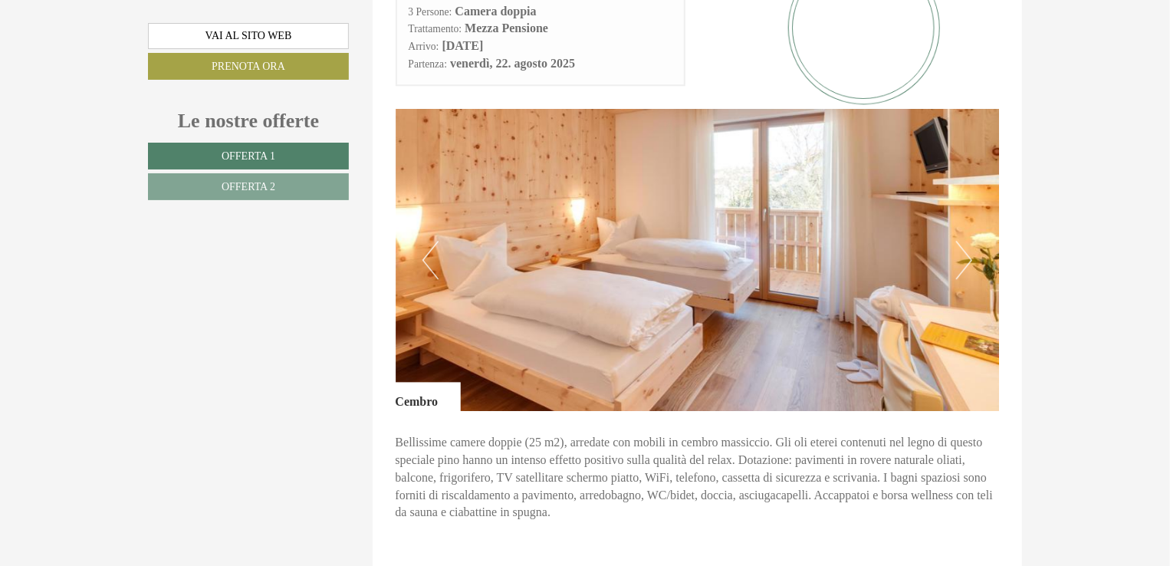
click at [972, 241] on button "Next" at bounding box center [964, 260] width 16 height 38
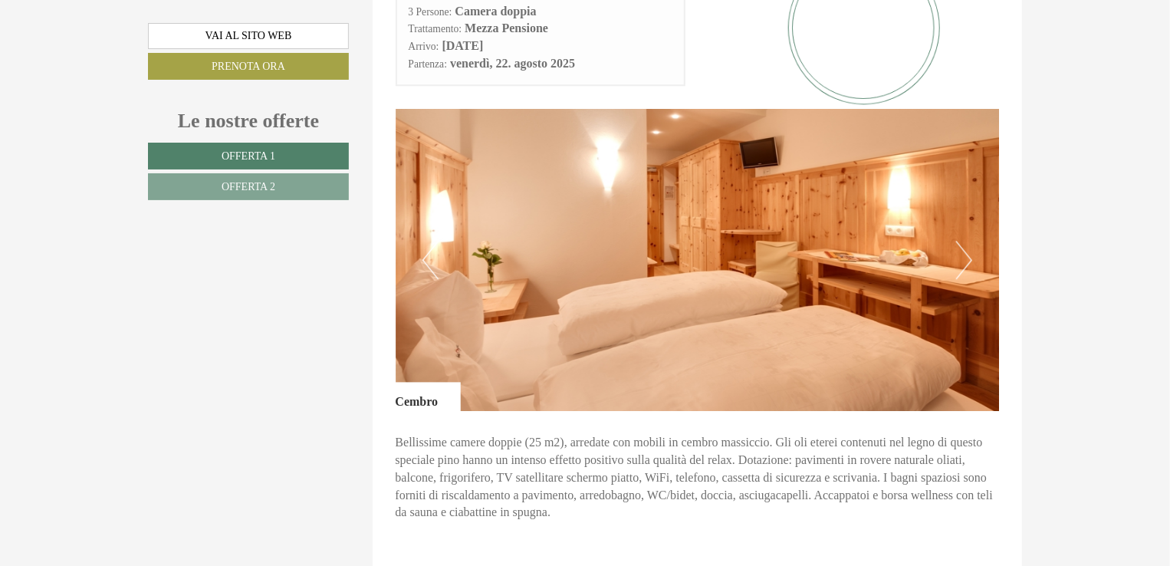
click at [972, 241] on button "Next" at bounding box center [964, 260] width 16 height 38
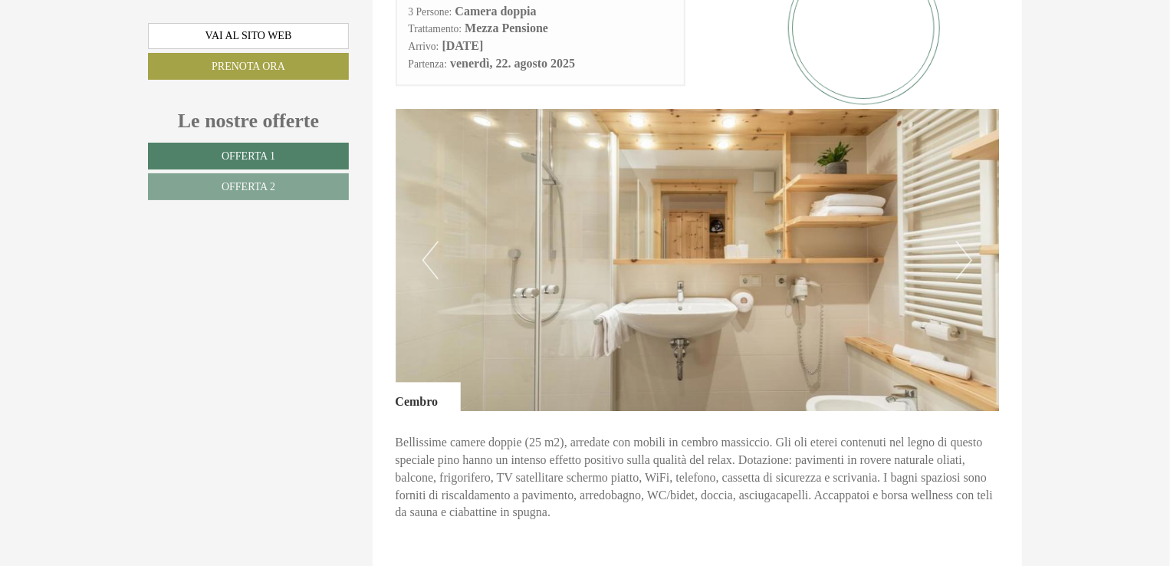
click at [972, 241] on button "Next" at bounding box center [964, 260] width 16 height 38
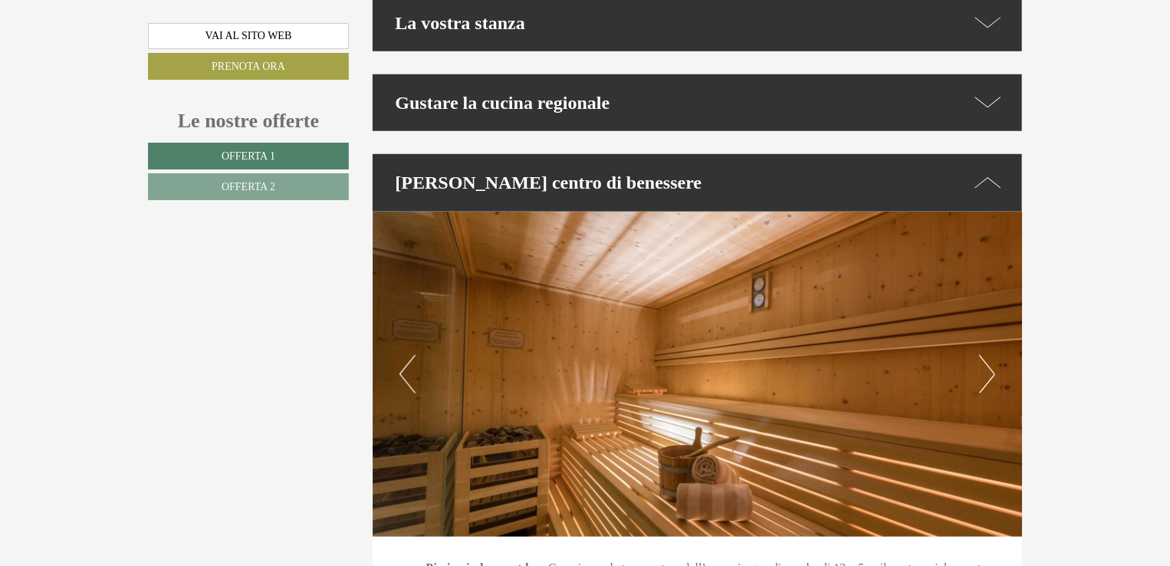
scroll to position [3375, 0]
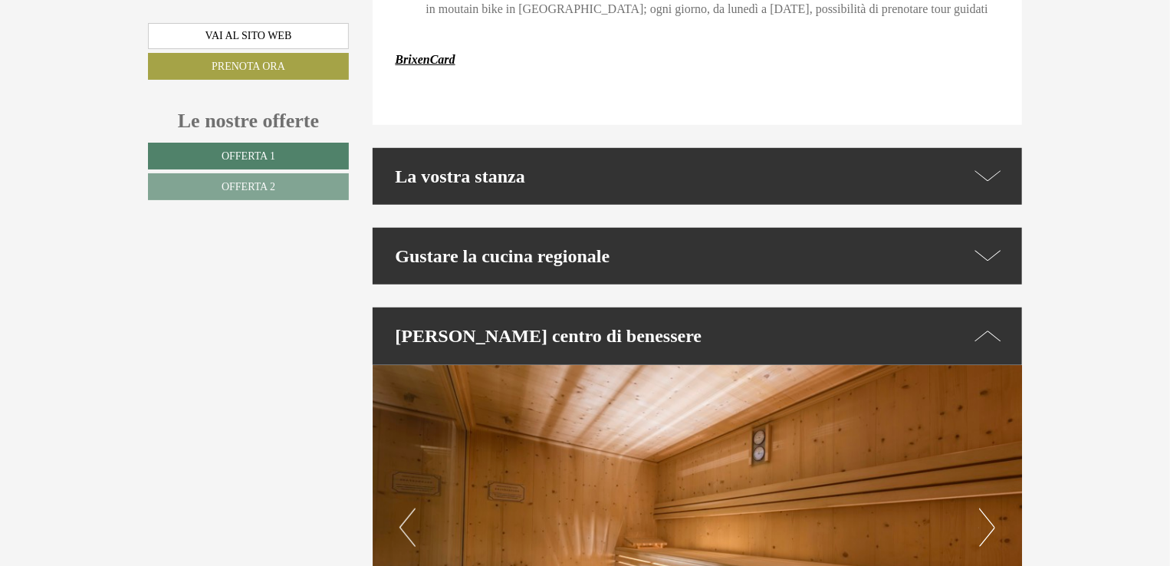
click at [989, 165] on icon at bounding box center [989, 176] width 26 height 22
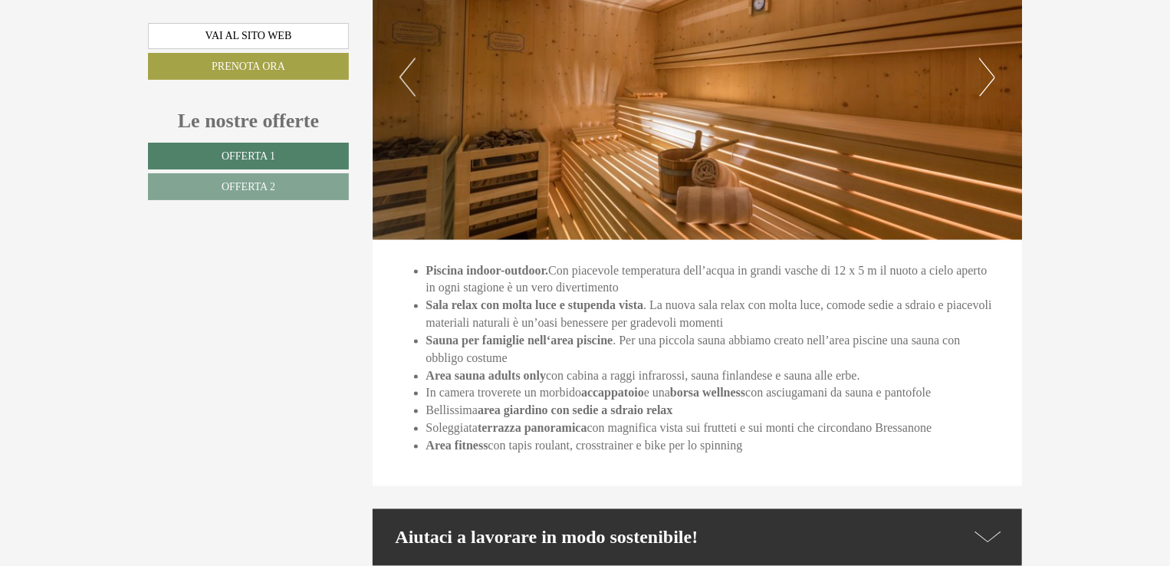
scroll to position [4009, 0]
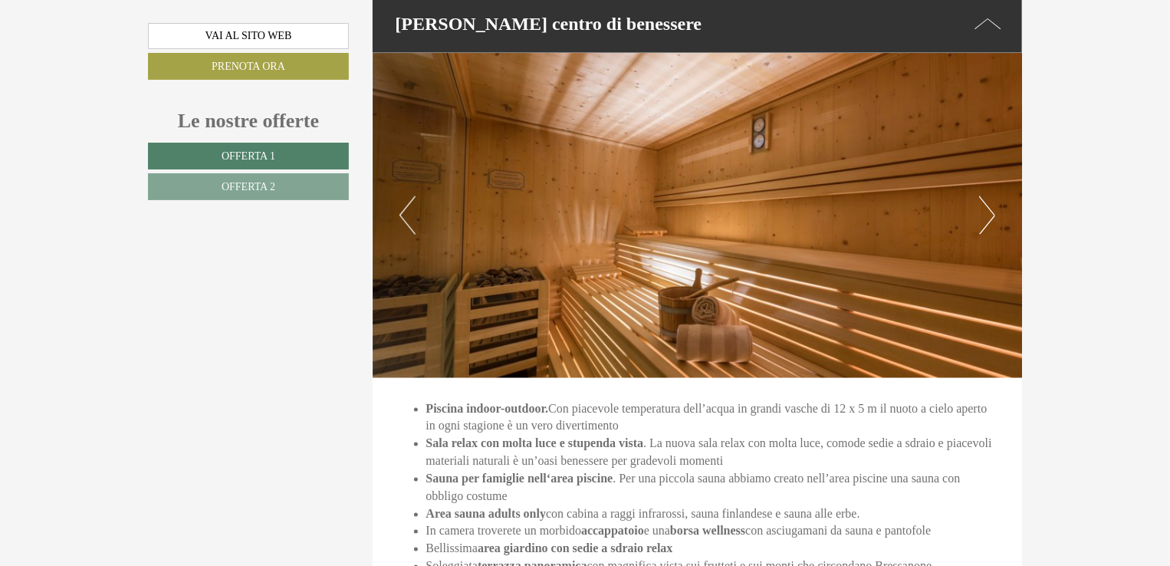
click at [986, 206] on button "Next" at bounding box center [987, 215] width 16 height 38
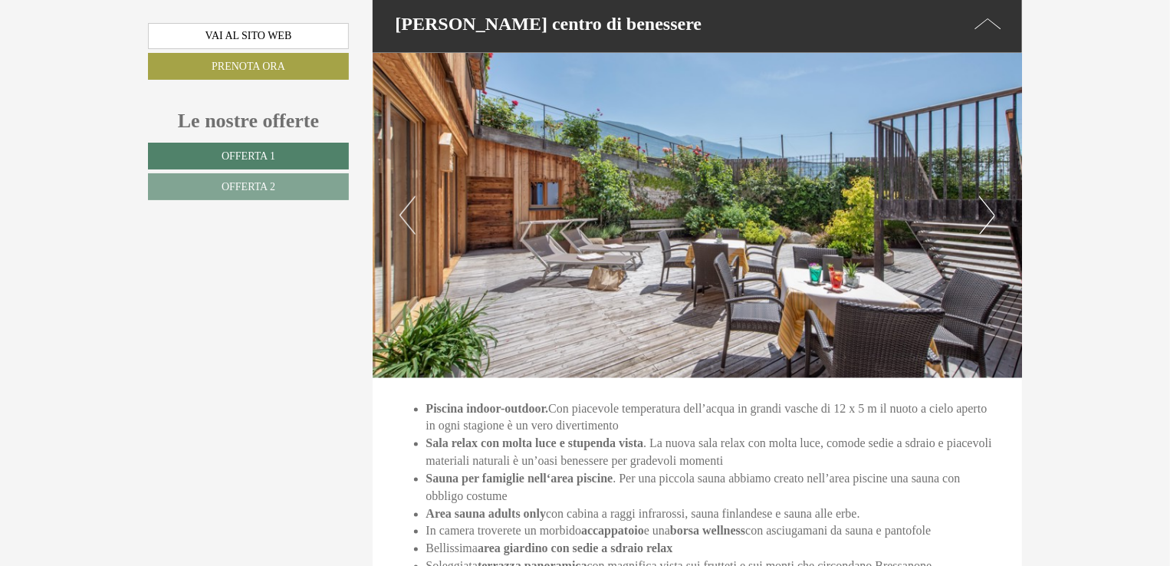
click at [986, 206] on button "Next" at bounding box center [987, 215] width 16 height 38
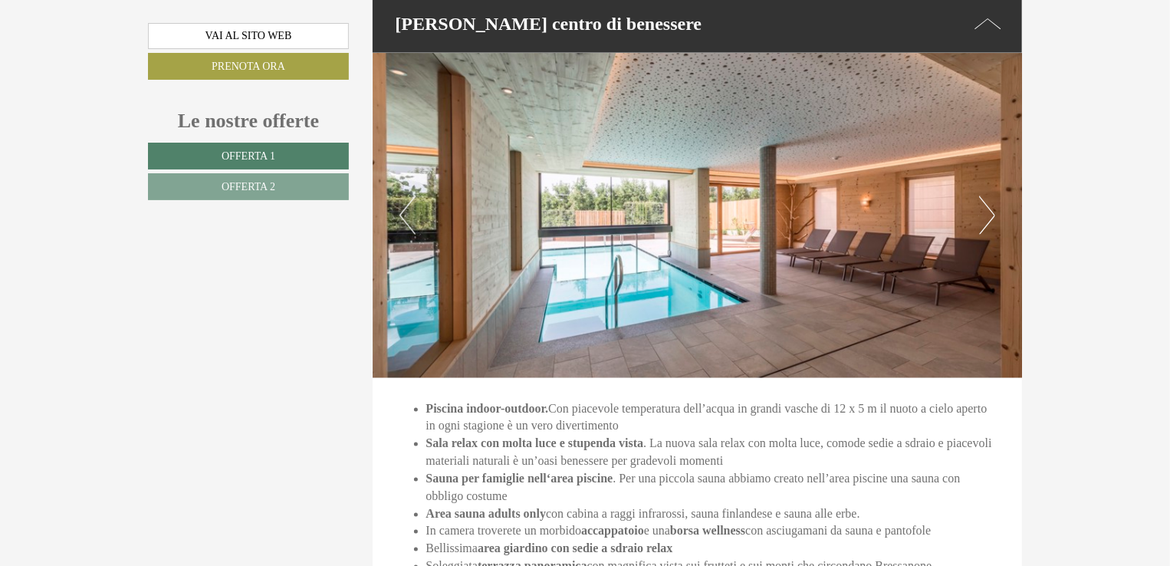
click at [986, 206] on button "Next" at bounding box center [987, 215] width 16 height 38
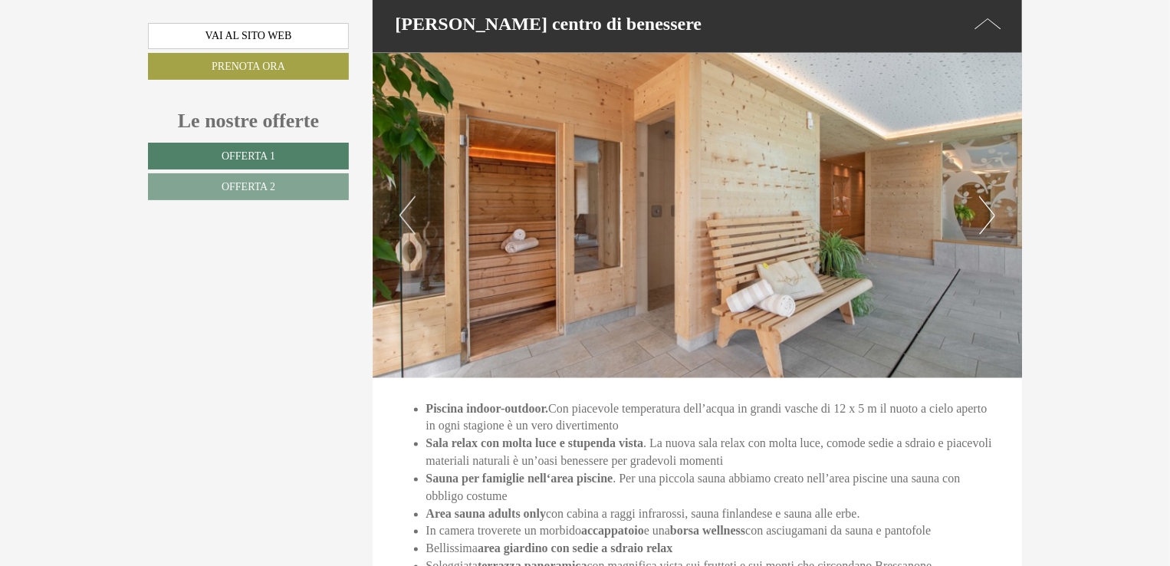
click at [986, 206] on button "Next" at bounding box center [987, 215] width 16 height 38
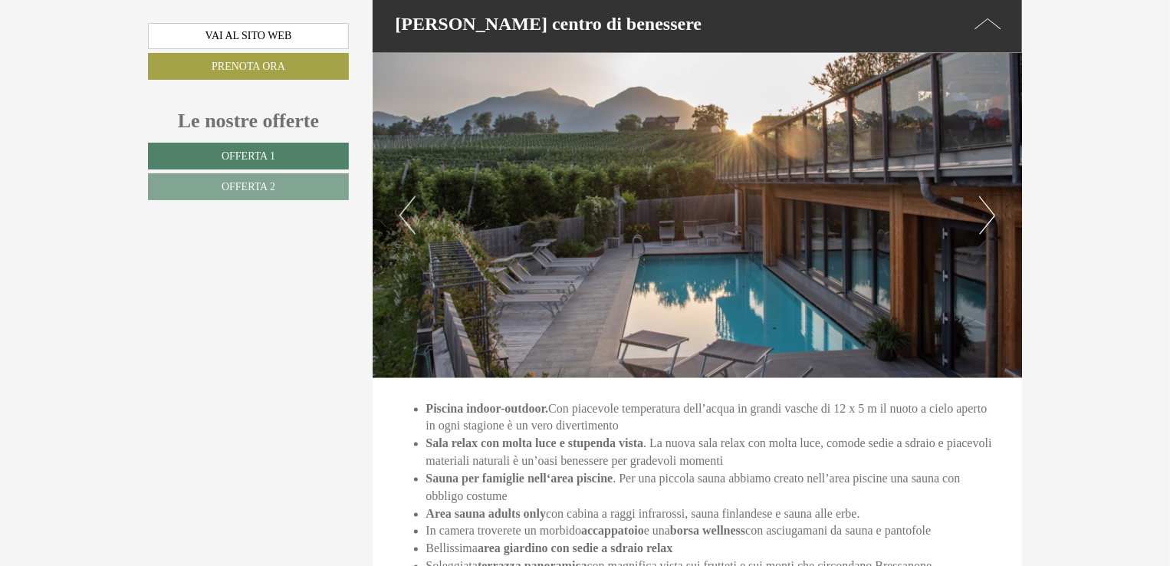
click at [986, 203] on button "Next" at bounding box center [987, 215] width 16 height 38
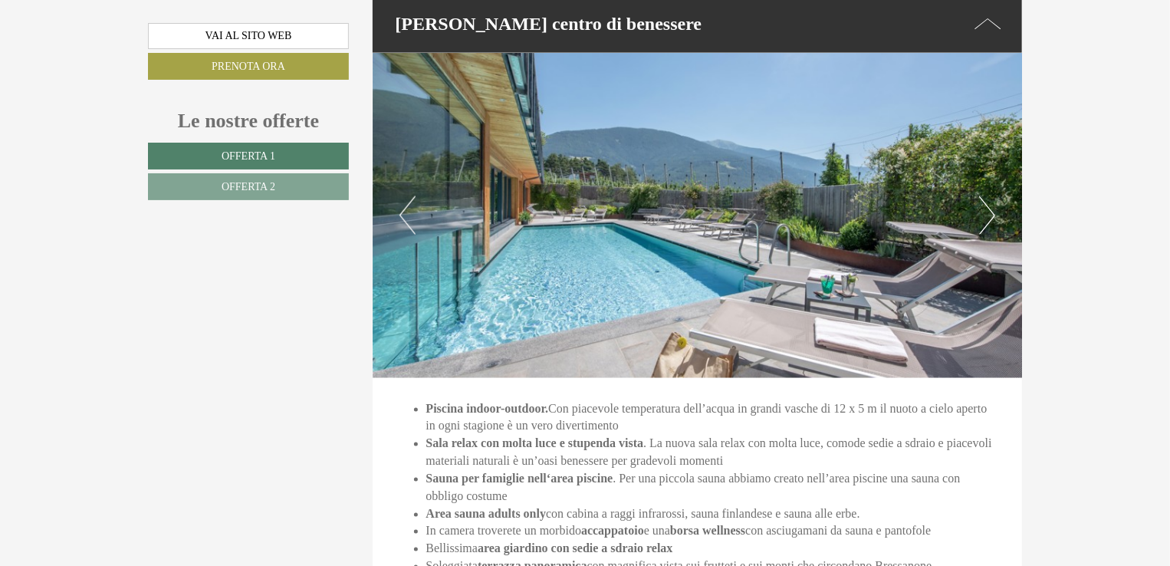
click at [986, 203] on button "Next" at bounding box center [987, 215] width 16 height 38
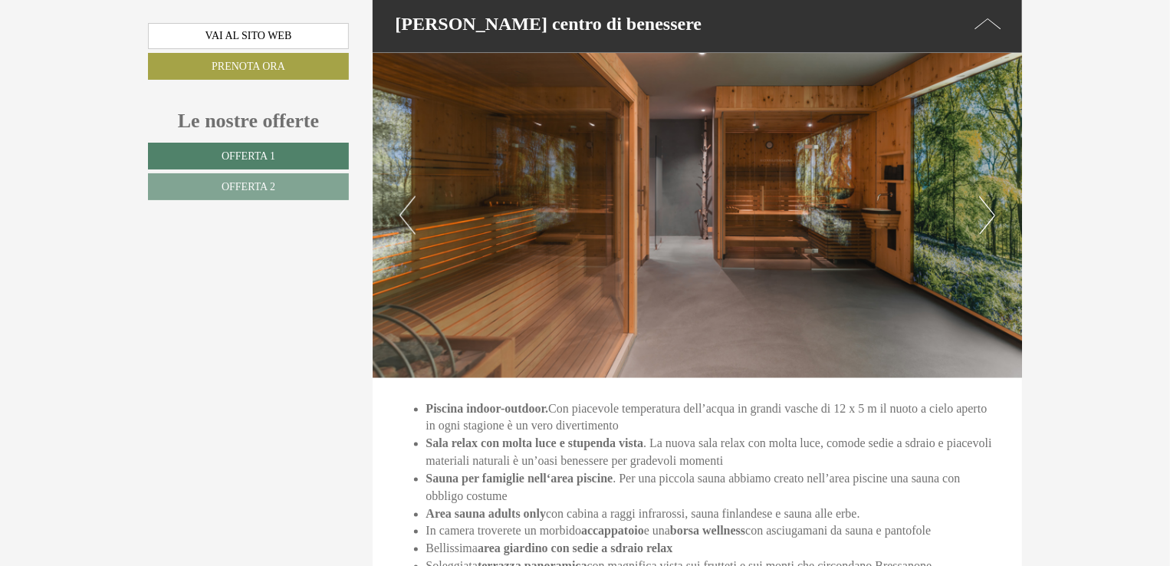
click at [986, 203] on button "Next" at bounding box center [987, 215] width 16 height 38
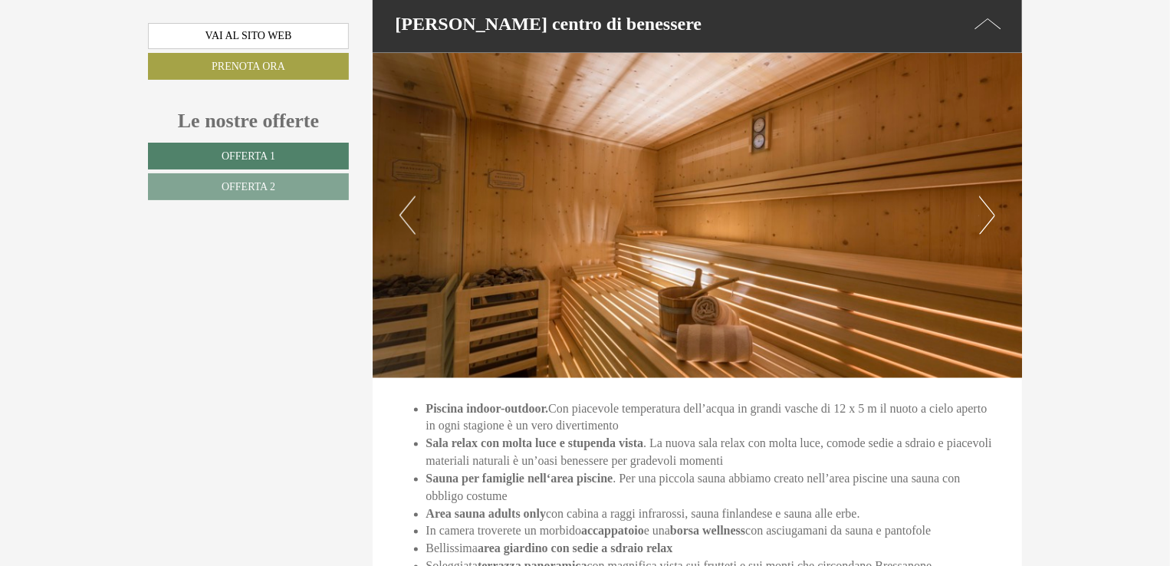
click at [986, 203] on button "Next" at bounding box center [987, 215] width 16 height 38
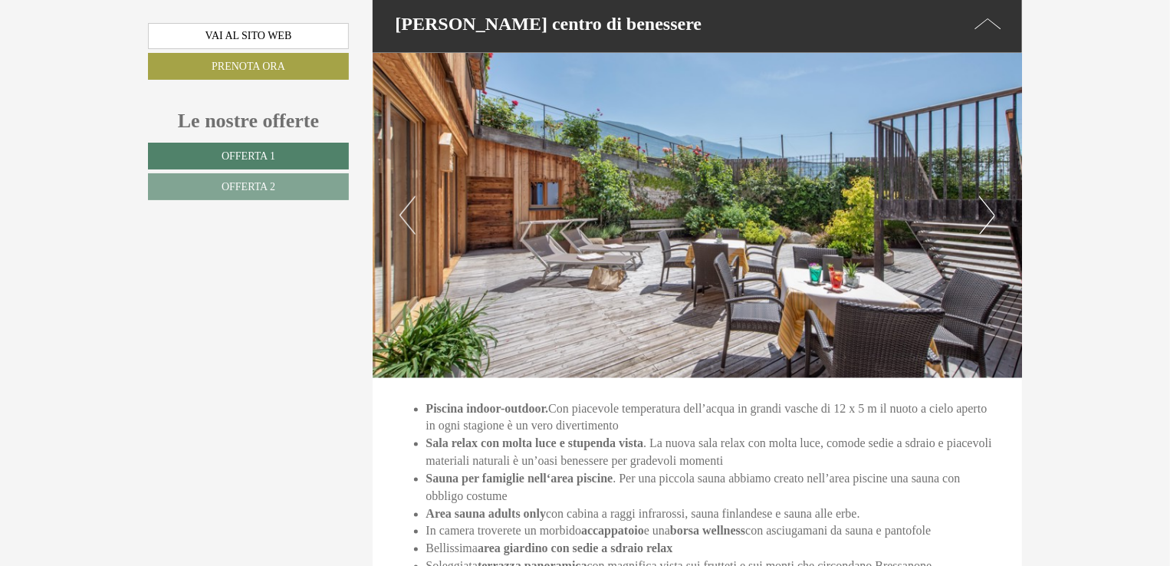
click at [986, 203] on button "Next" at bounding box center [987, 215] width 16 height 38
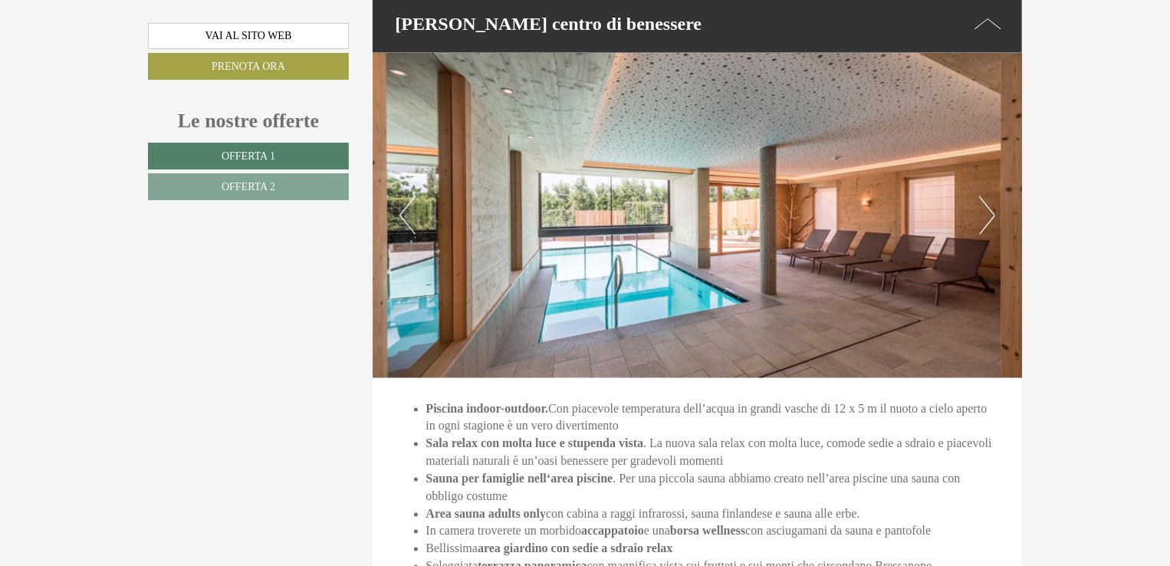
click at [986, 203] on button "Next" at bounding box center [987, 215] width 16 height 38
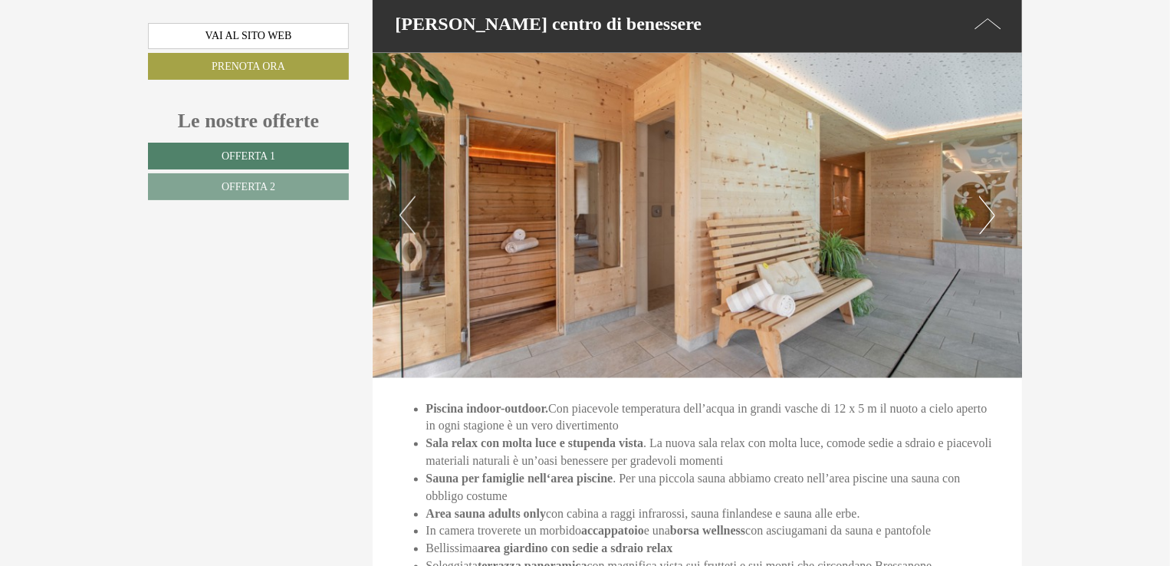
click at [987, 199] on button "Next" at bounding box center [987, 215] width 16 height 38
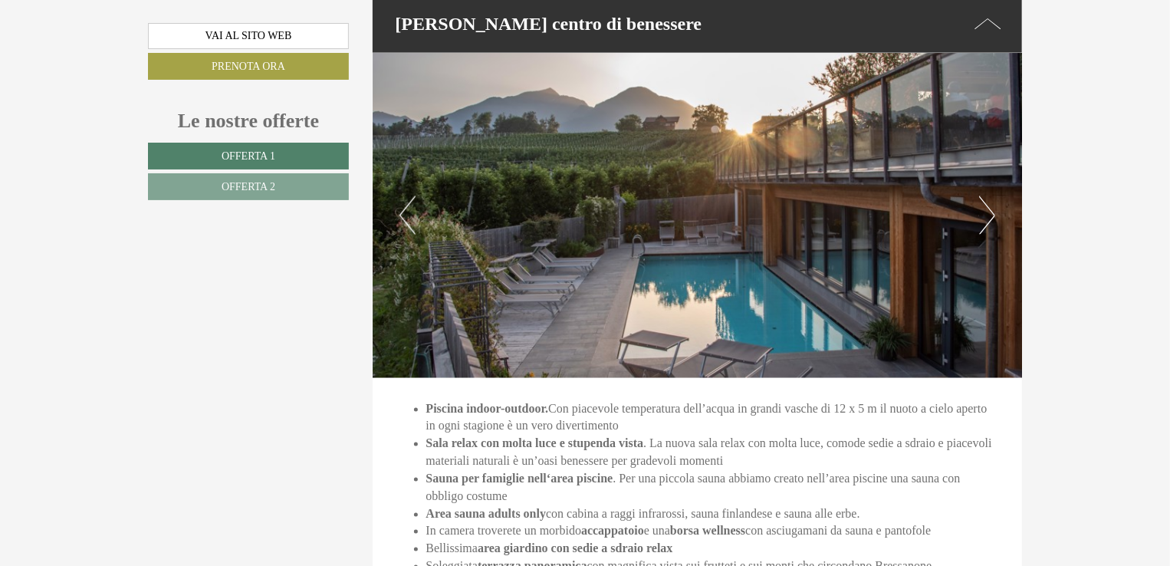
click at [987, 197] on button "Next" at bounding box center [987, 215] width 16 height 38
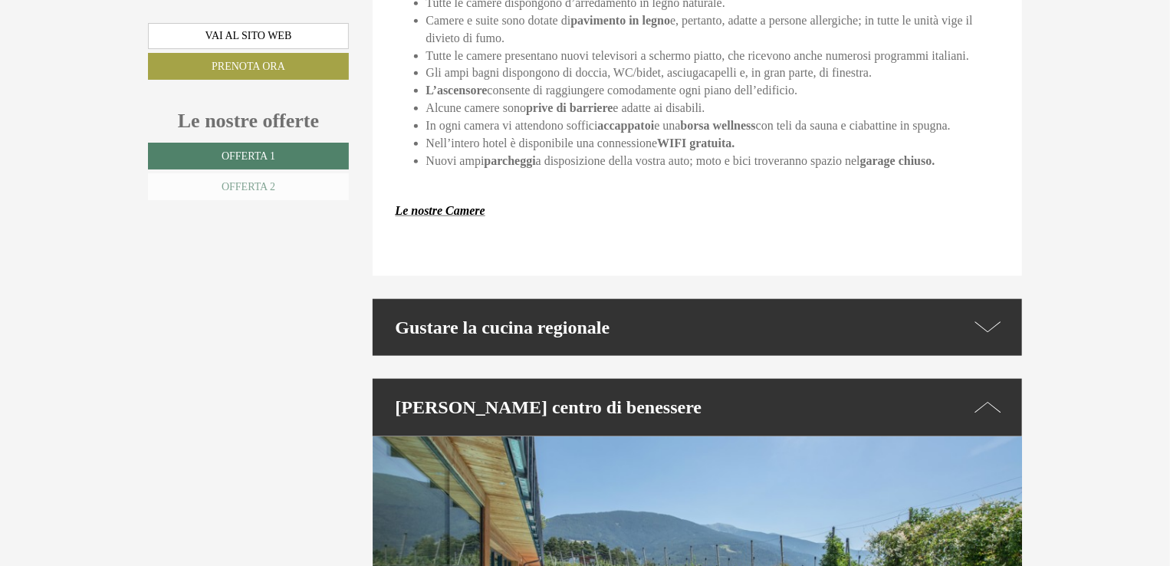
click at [258, 184] on span "Offerta 2" at bounding box center [249, 187] width 54 height 12
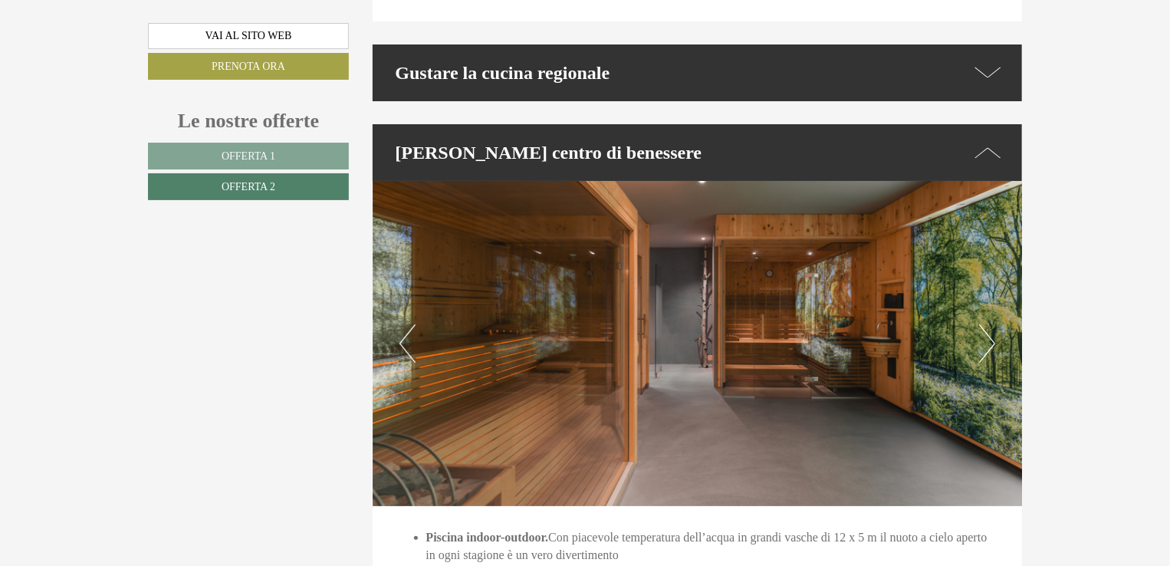
scroll to position [2935, 0]
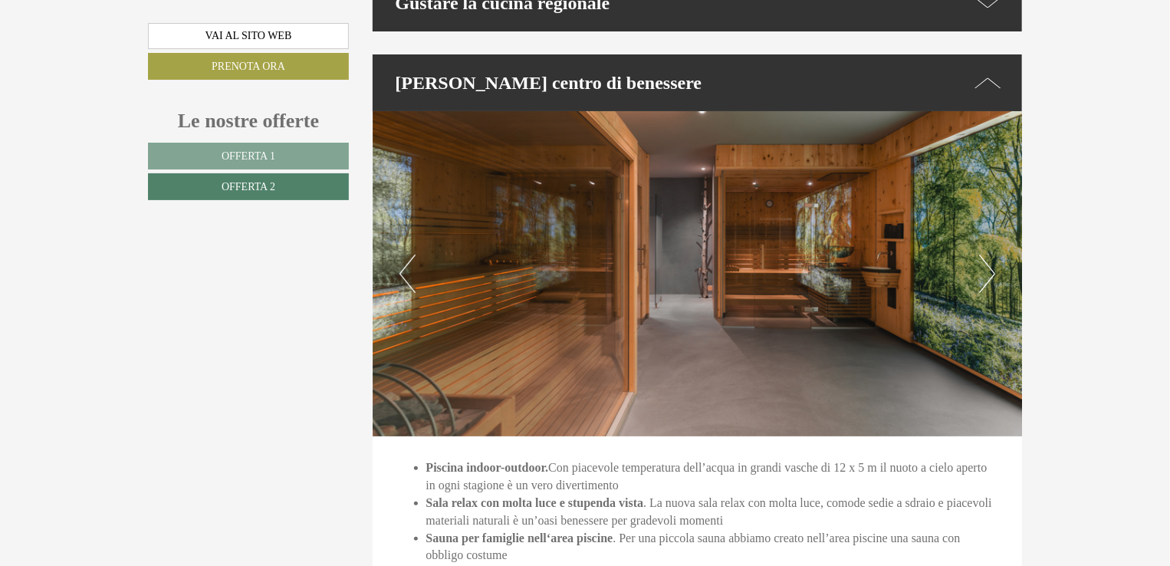
click at [993, 280] on button "Next" at bounding box center [987, 274] width 16 height 38
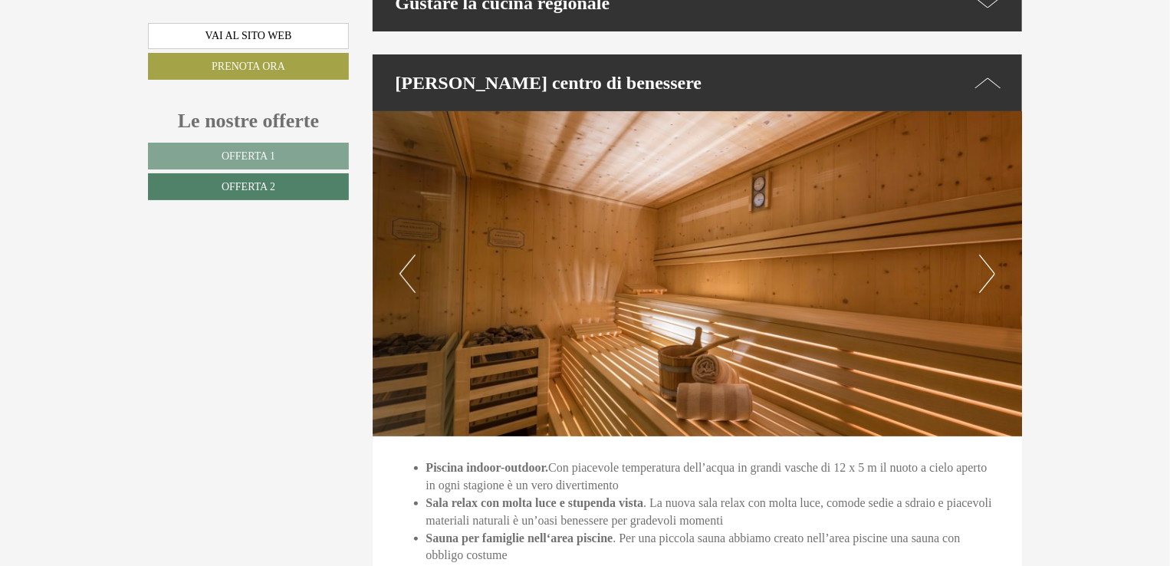
click at [993, 280] on button "Next" at bounding box center [987, 274] width 16 height 38
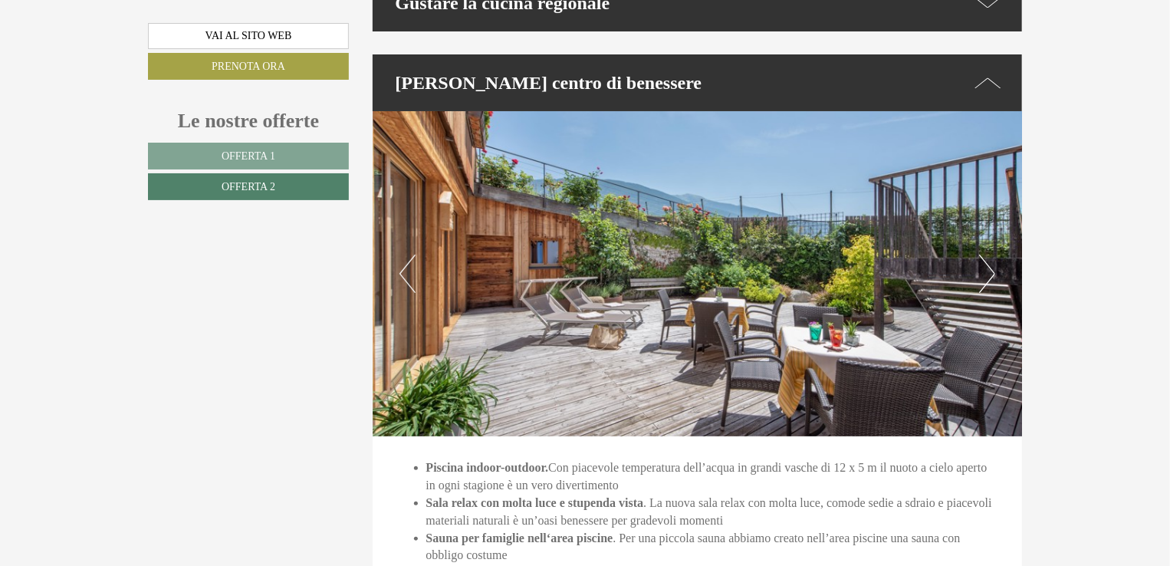
click at [993, 280] on button "Next" at bounding box center [987, 274] width 16 height 38
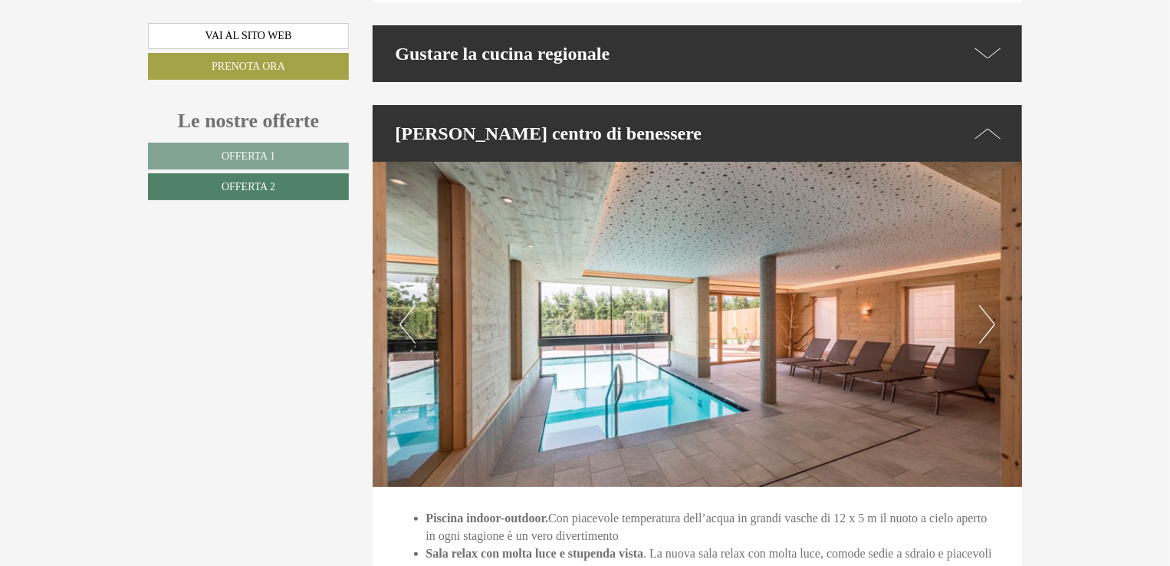
scroll to position [2858, 0]
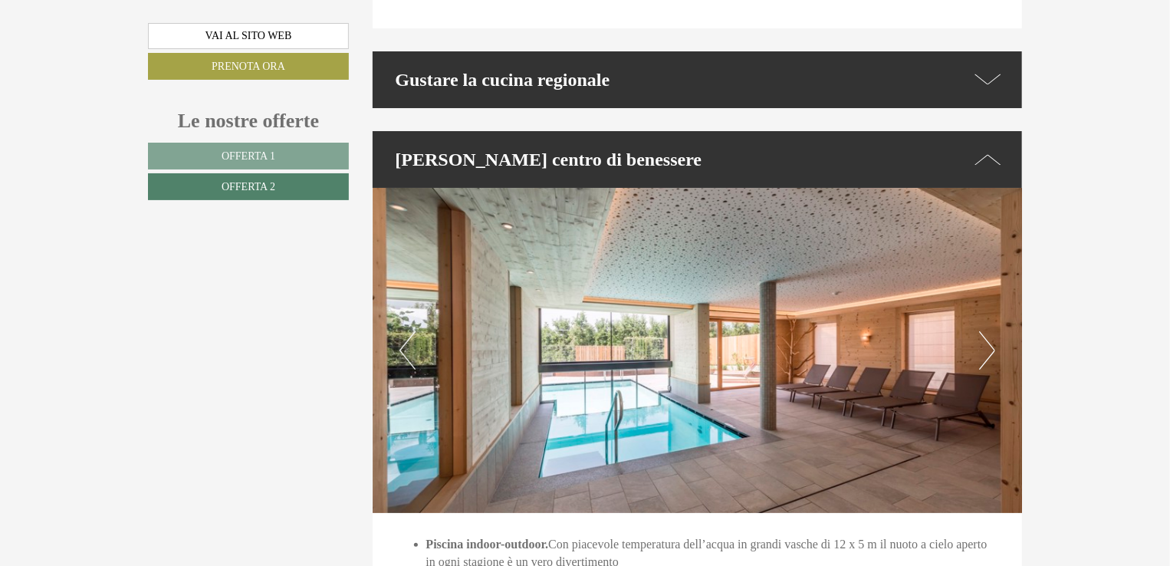
click at [998, 76] on icon at bounding box center [989, 79] width 26 height 22
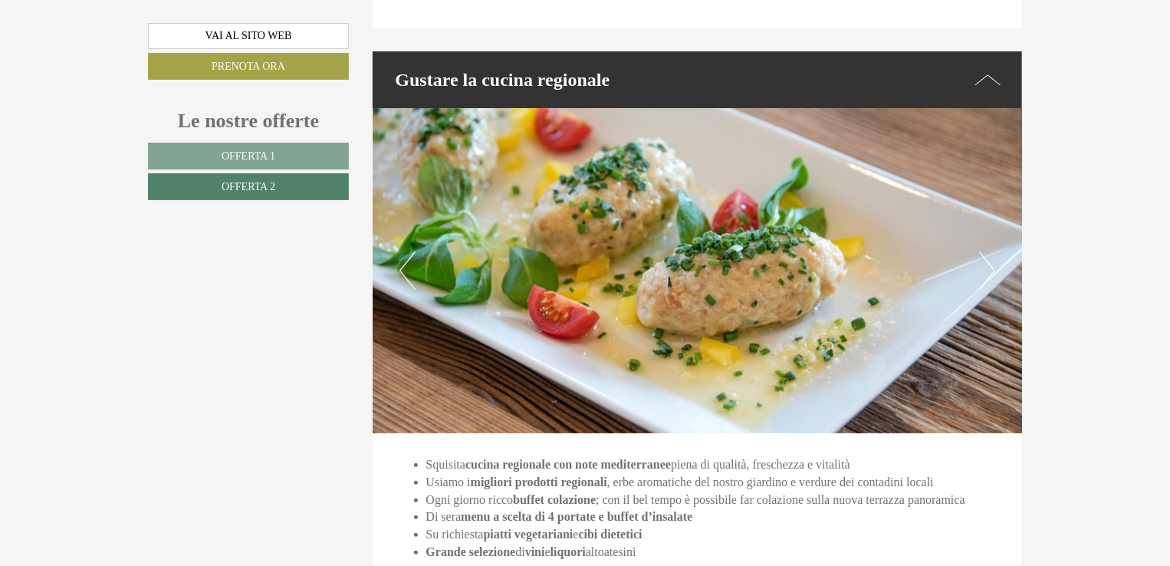
click at [985, 281] on button "Next" at bounding box center [987, 271] width 16 height 38
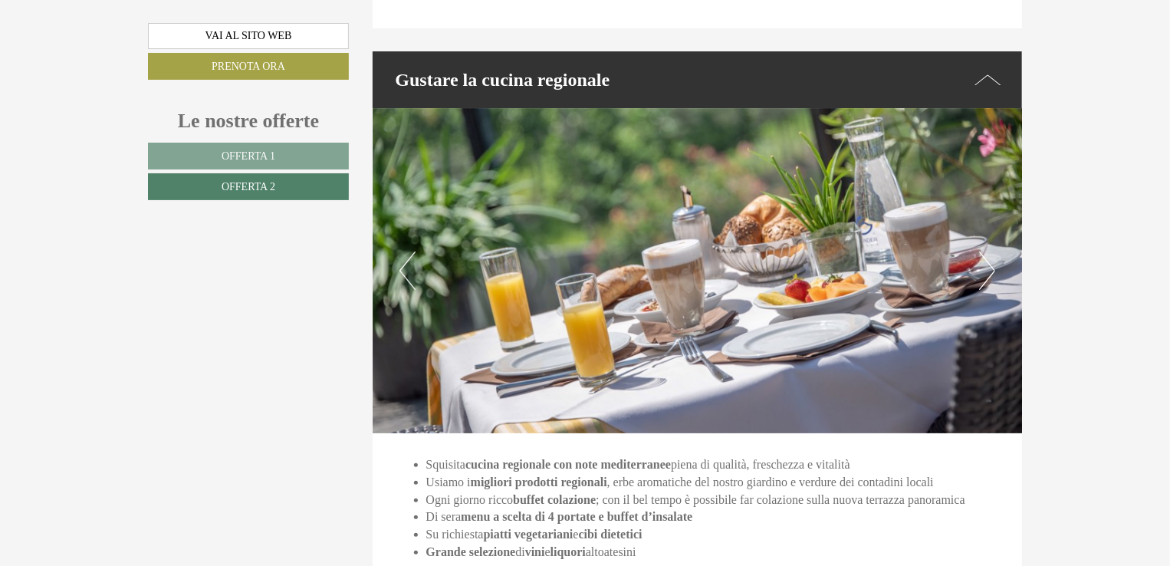
click at [985, 280] on button "Next" at bounding box center [987, 271] width 16 height 38
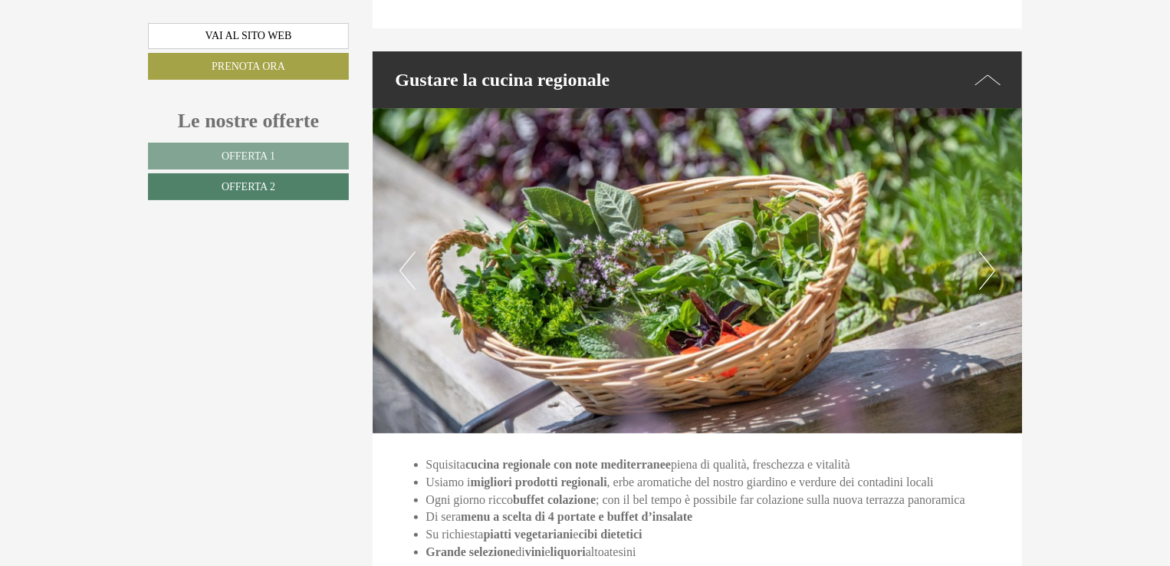
click at [985, 279] on button "Next" at bounding box center [987, 271] width 16 height 38
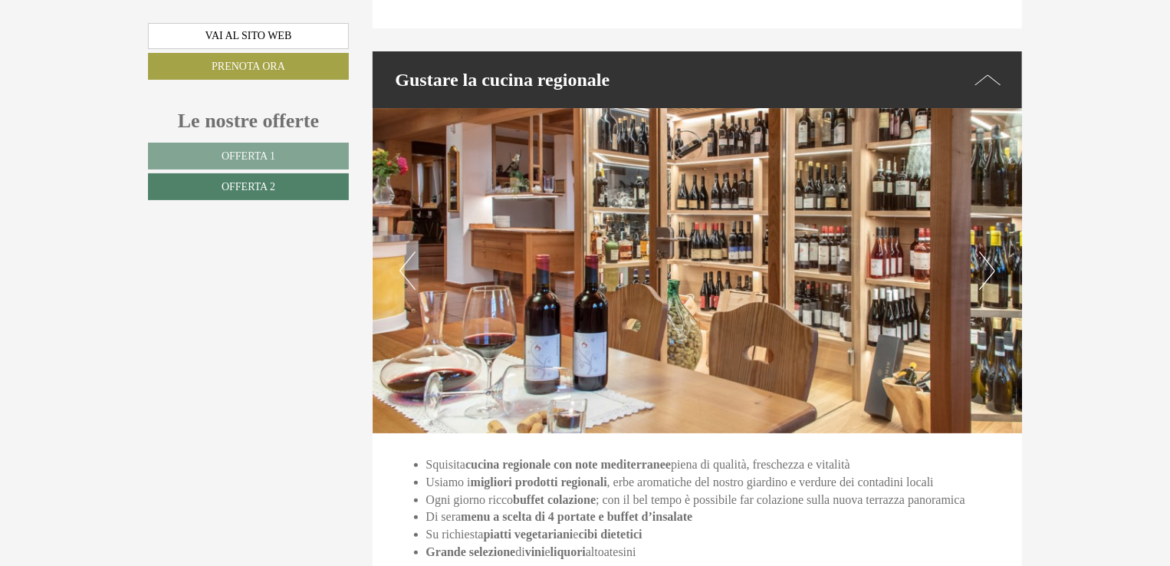
click at [985, 276] on button "Next" at bounding box center [987, 271] width 16 height 38
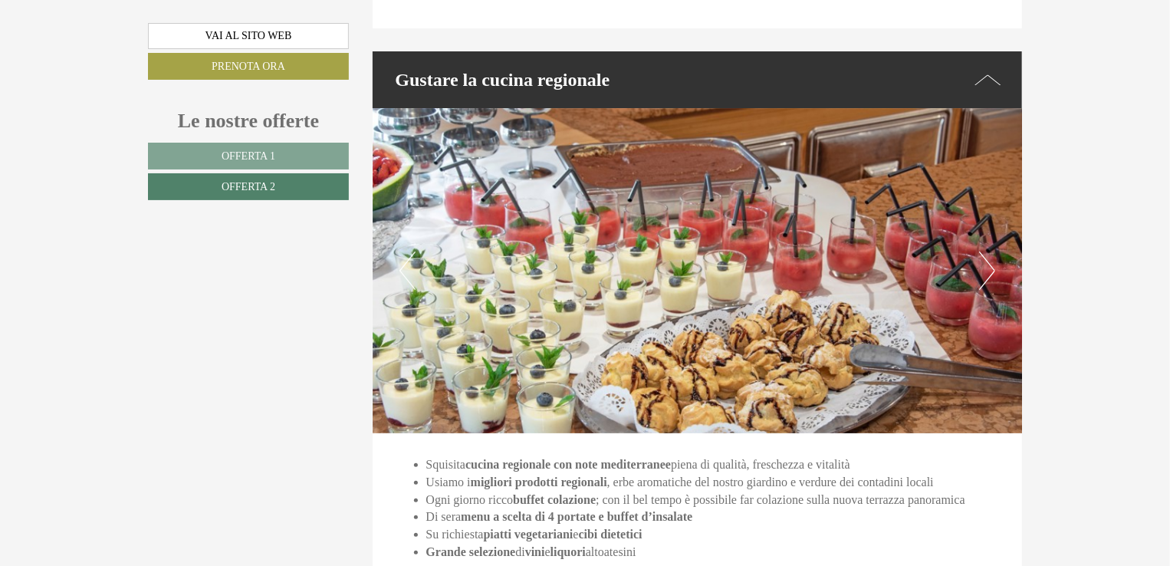
click at [985, 276] on button "Next" at bounding box center [987, 271] width 16 height 38
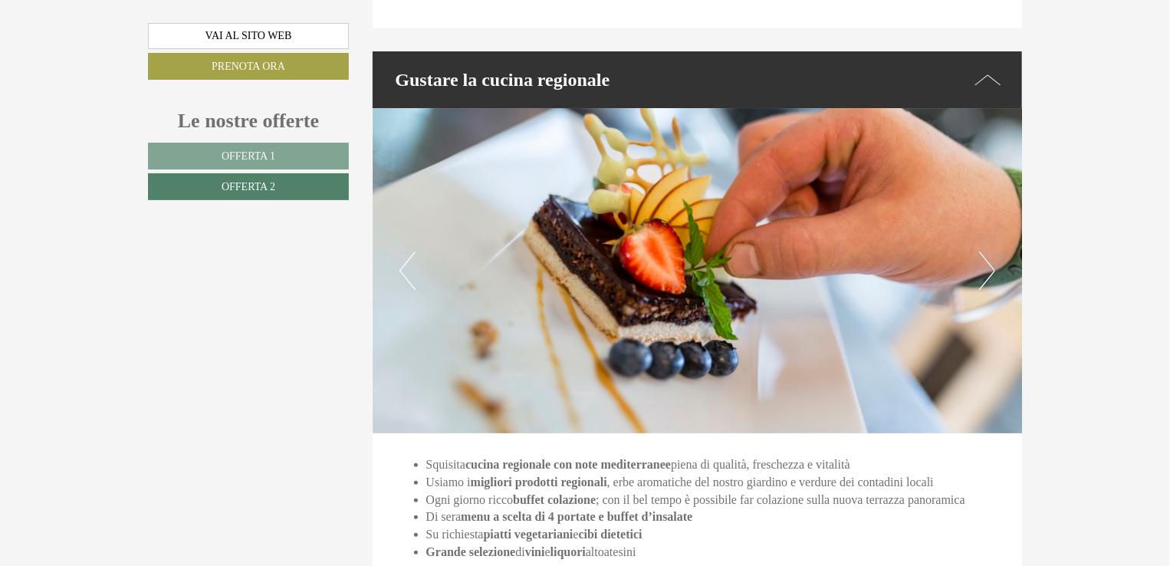
click at [985, 276] on button "Next" at bounding box center [987, 271] width 16 height 38
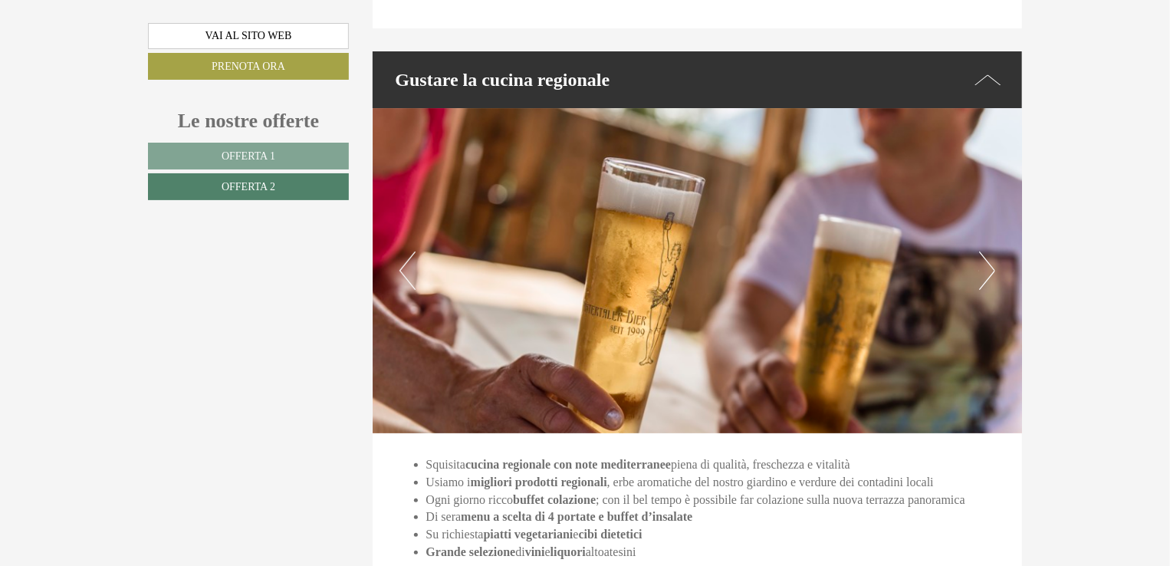
click at [985, 276] on button "Next" at bounding box center [987, 271] width 16 height 38
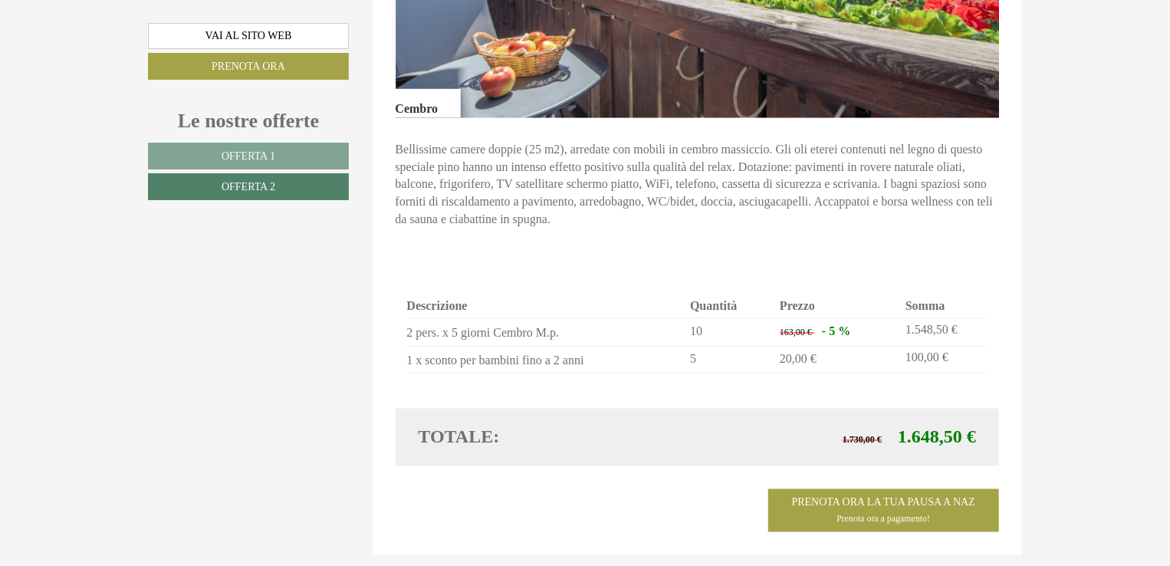
scroll to position [1248, 0]
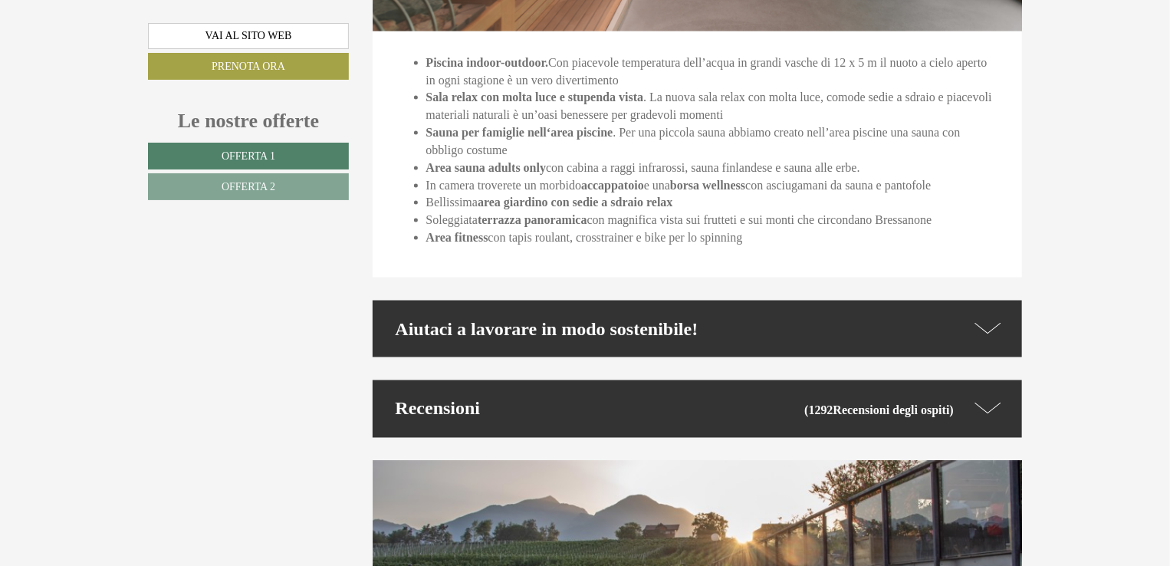
scroll to position [4141, 0]
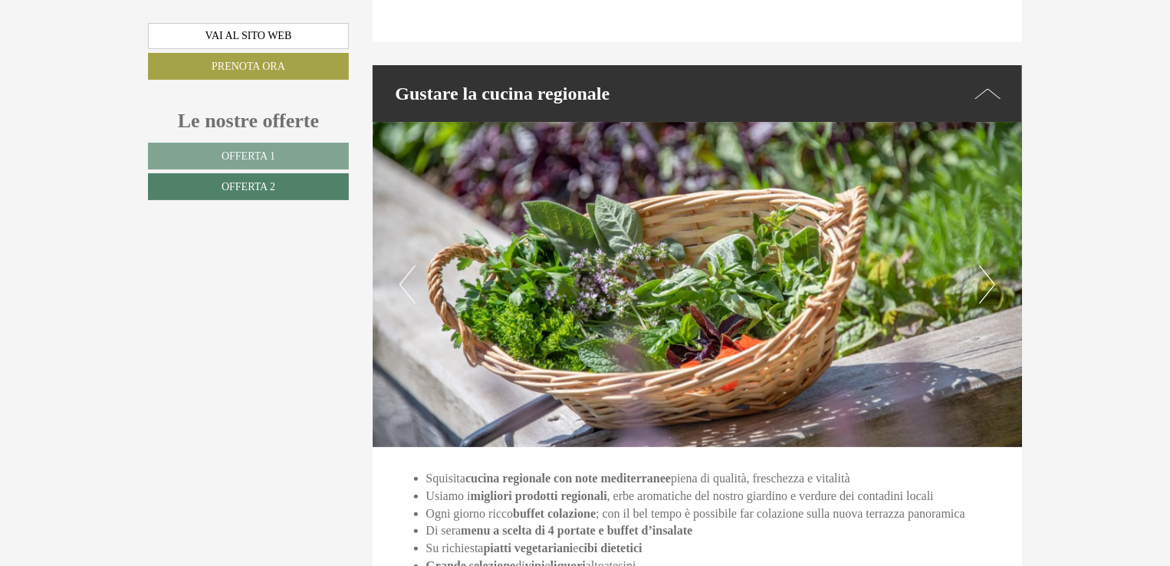
scroll to position [3408, 0]
